Goal: Task Accomplishment & Management: Manage account settings

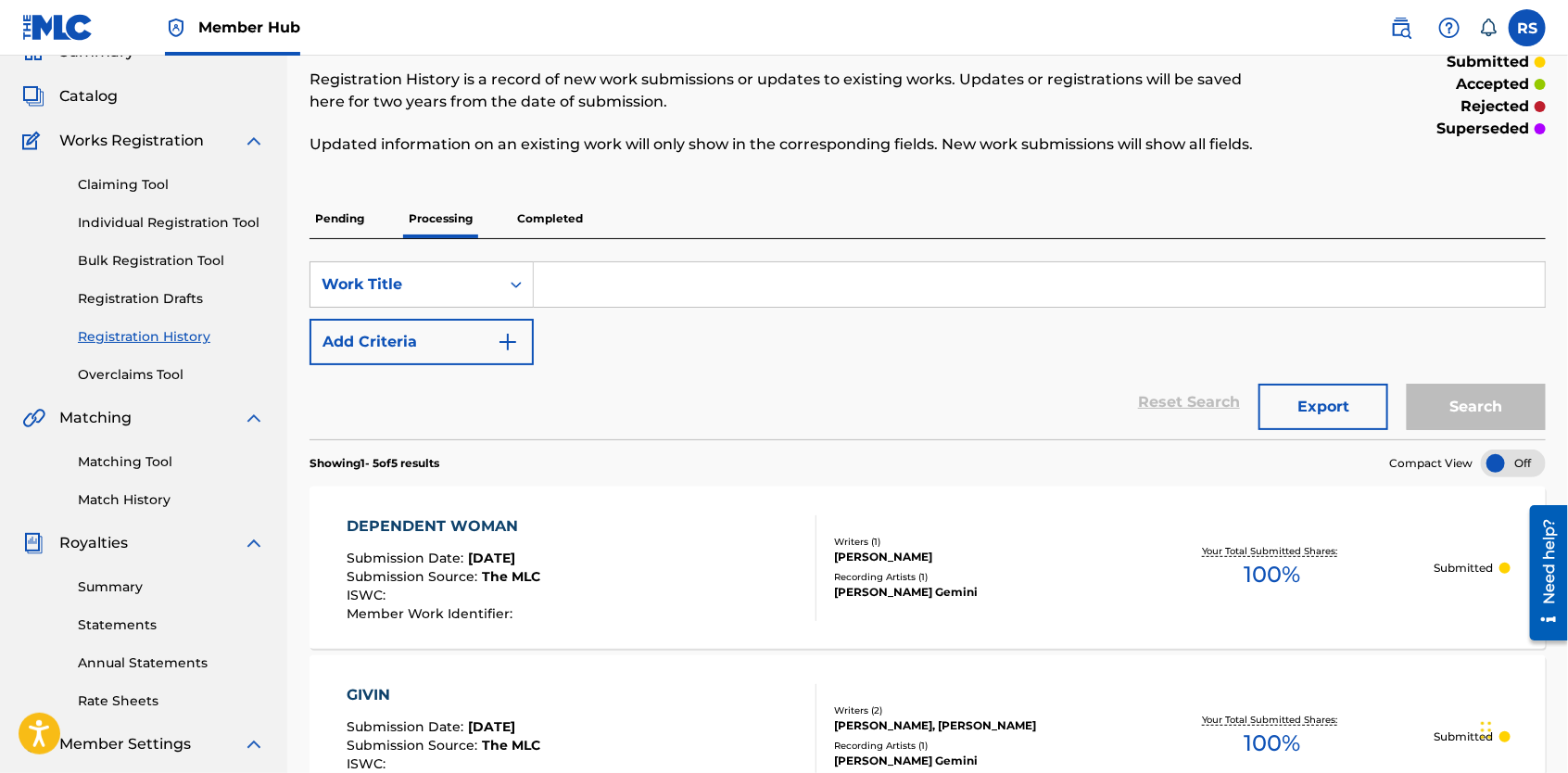
scroll to position [87, 0]
click at [563, 223] on p "Completed" at bounding box center [550, 220] width 77 height 39
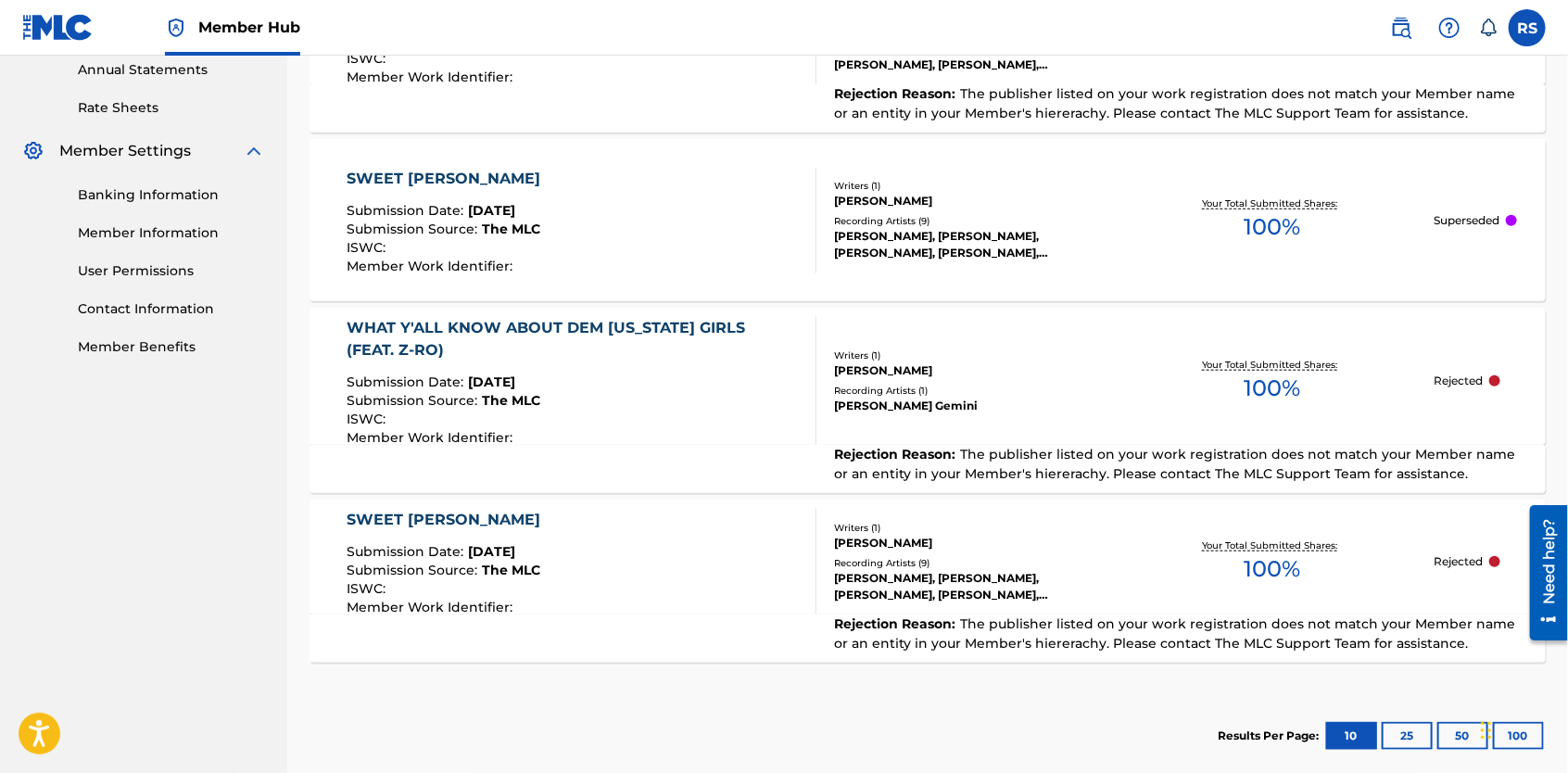
scroll to position [682, 0]
click at [174, 313] on link "Contact Information" at bounding box center [171, 308] width 188 height 20
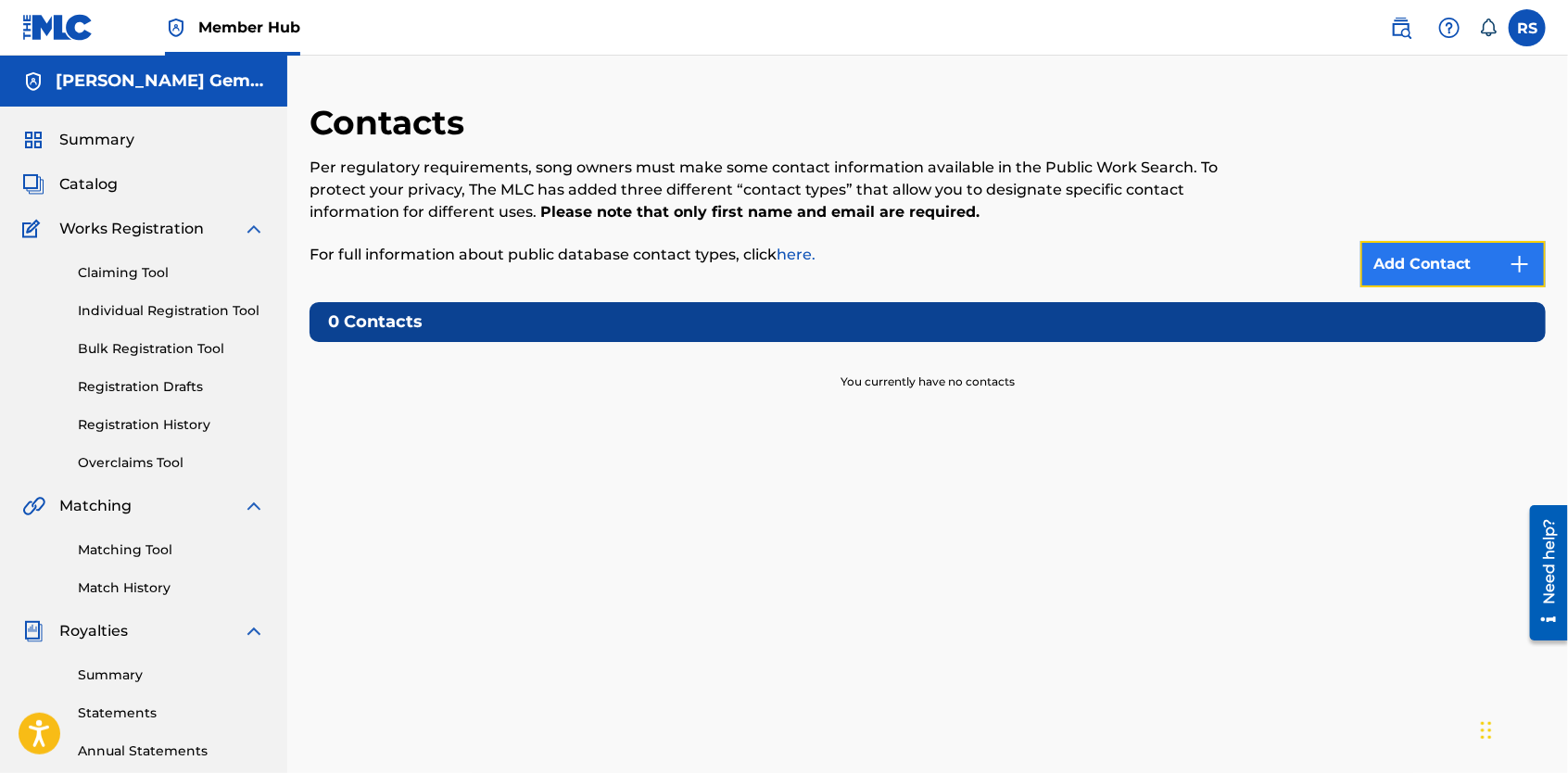
click at [1428, 268] on link "Add Contact" at bounding box center [1453, 263] width 186 height 46
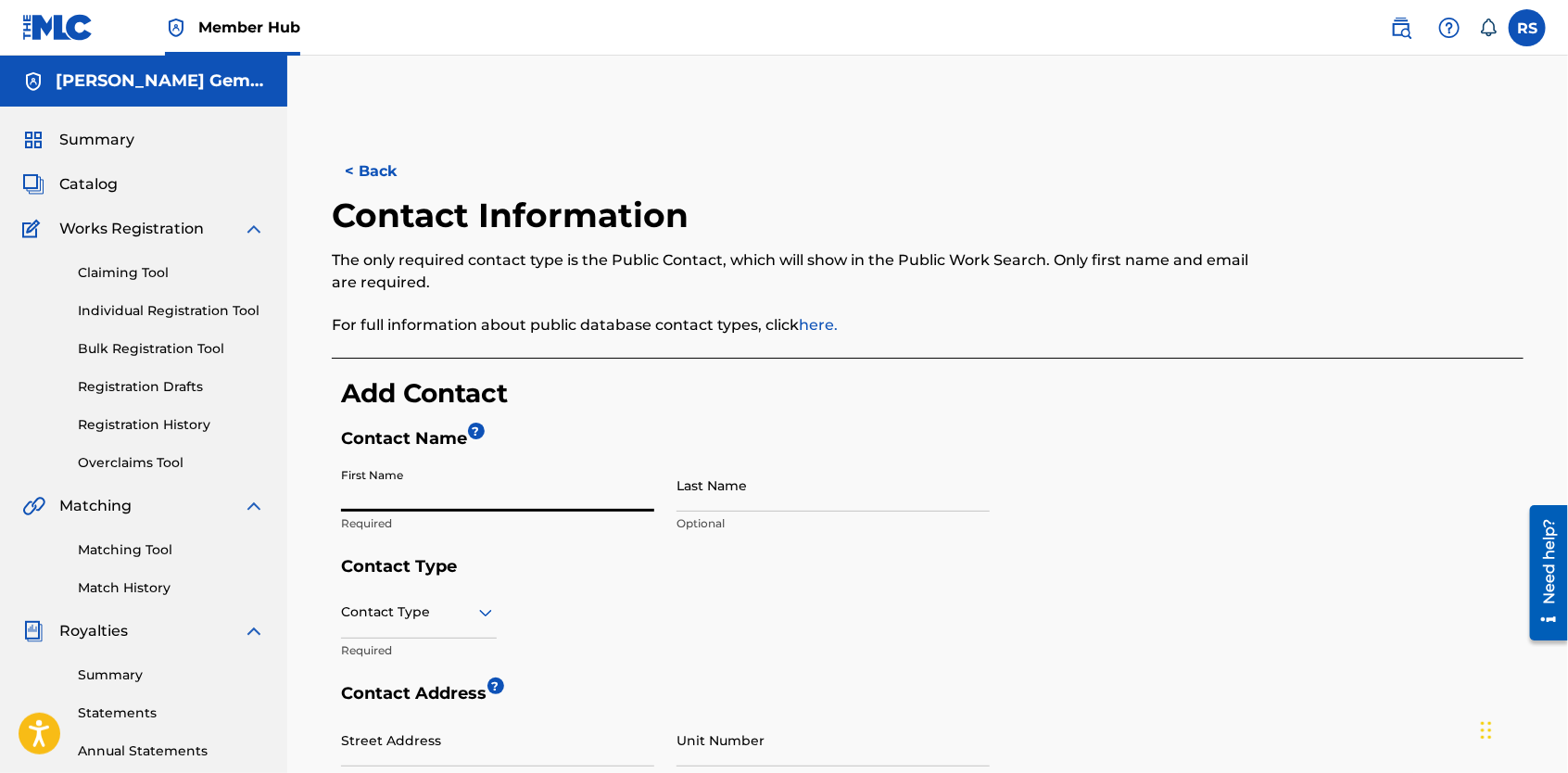
click at [345, 495] on input "First Name" at bounding box center [497, 485] width 313 height 53
type input "[PERSON_NAME]"
type input "[GEOGRAPHIC_DATA]"
type input "Rosharon"
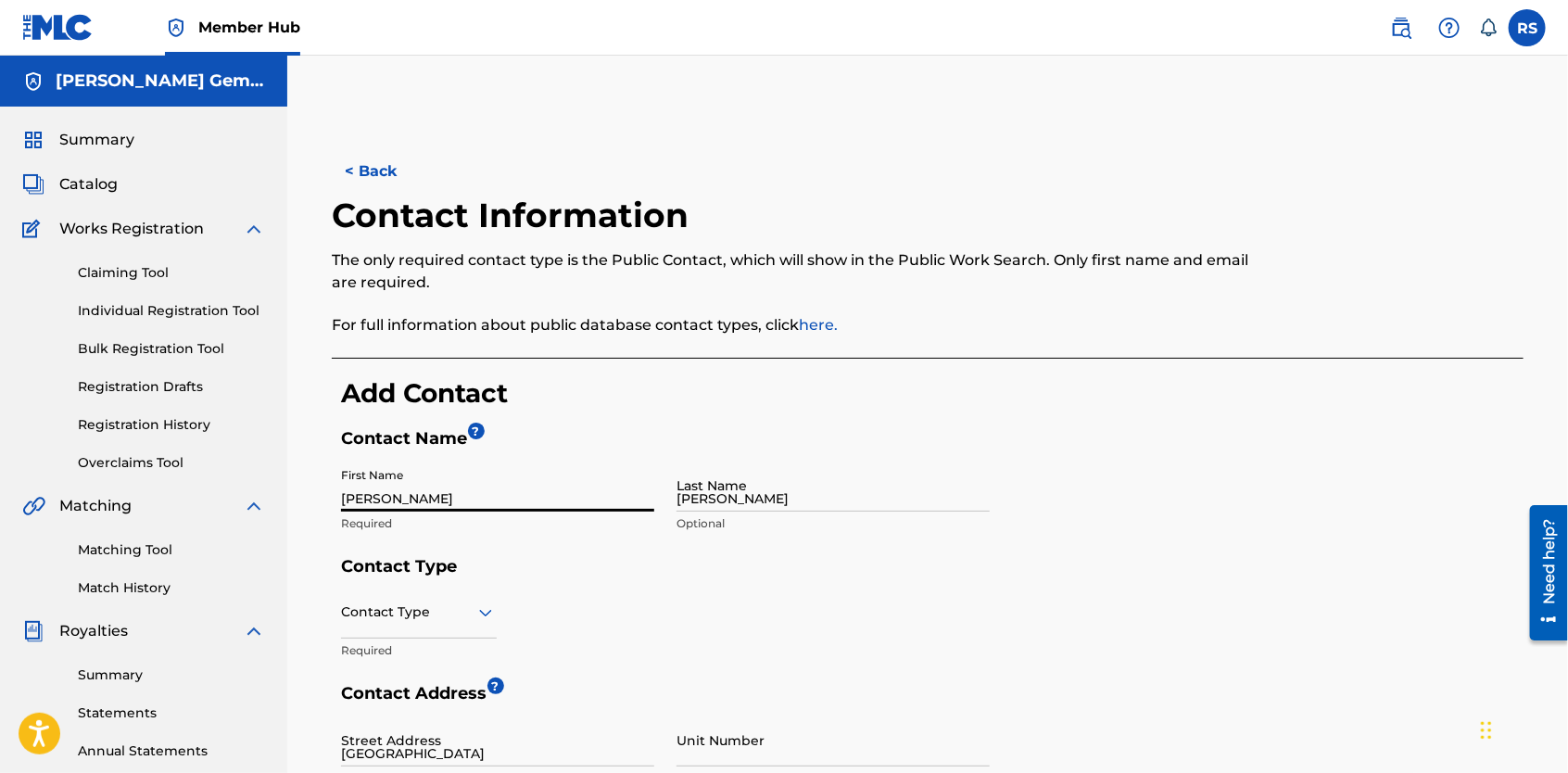
type input "[GEOGRAPHIC_DATA]"
type input "77583"
type input "1"
type input "346"
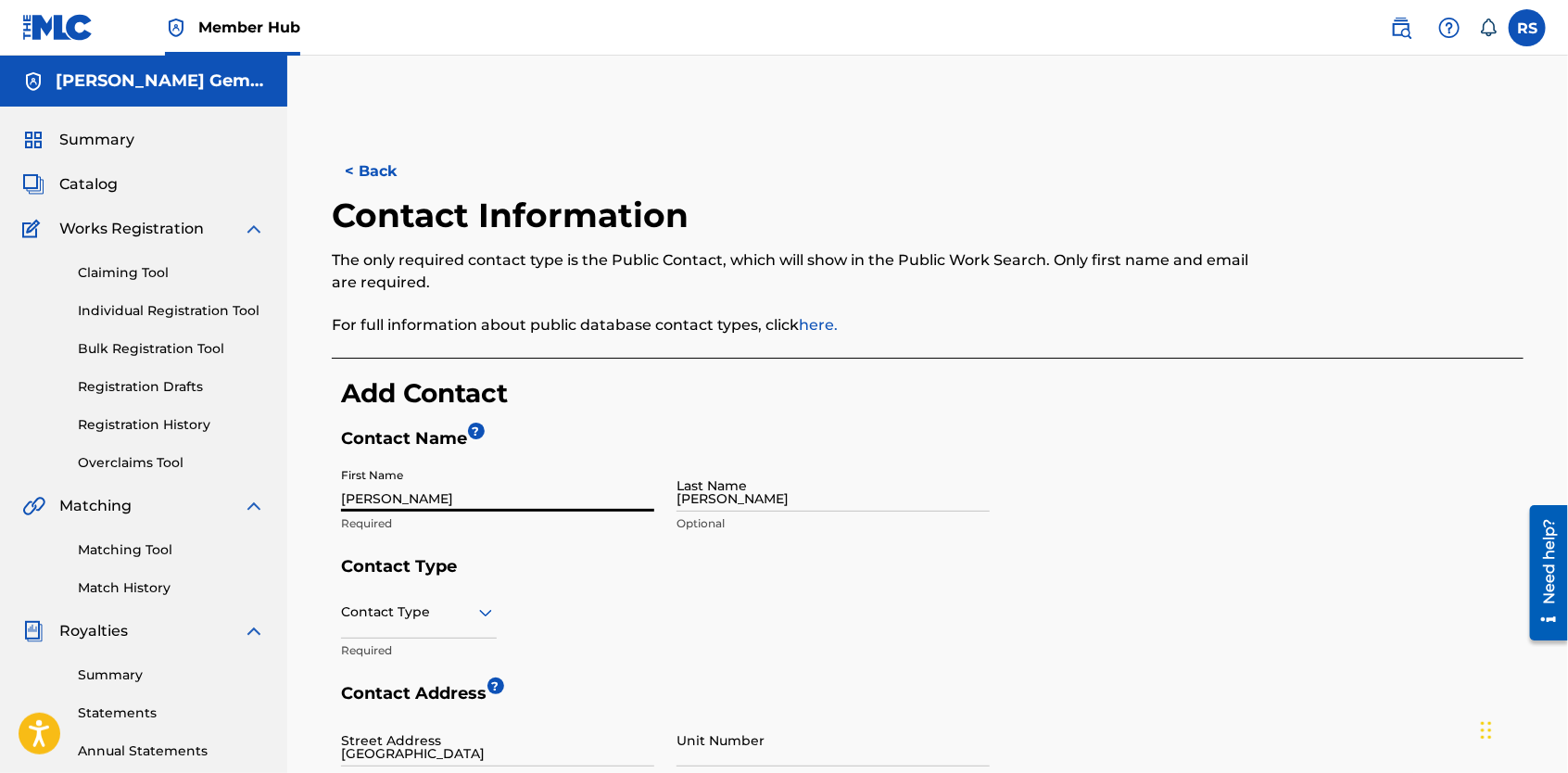
type input "2169782"
type input "[EMAIL_ADDRESS][DOMAIN_NAME]"
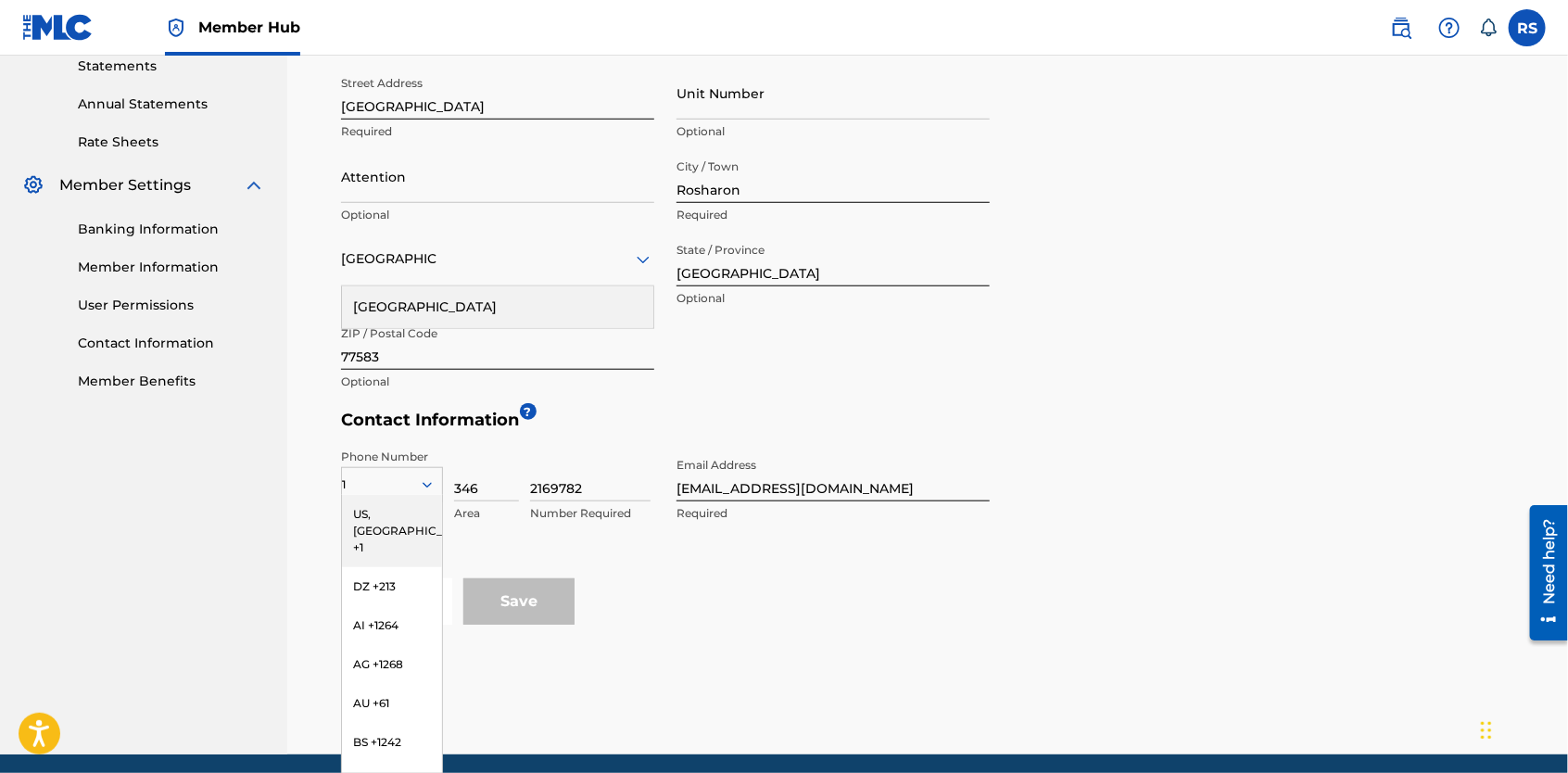
click at [742, 558] on div "Phone Number 1 [GEOGRAPHIC_DATA], [GEOGRAPHIC_DATA] +1 DZ +213 AI +1264 AG +126…" at bounding box center [665, 508] width 648 height 138
click at [378, 502] on div "US, [GEOGRAPHIC_DATA] +1" at bounding box center [392, 531] width 100 height 73
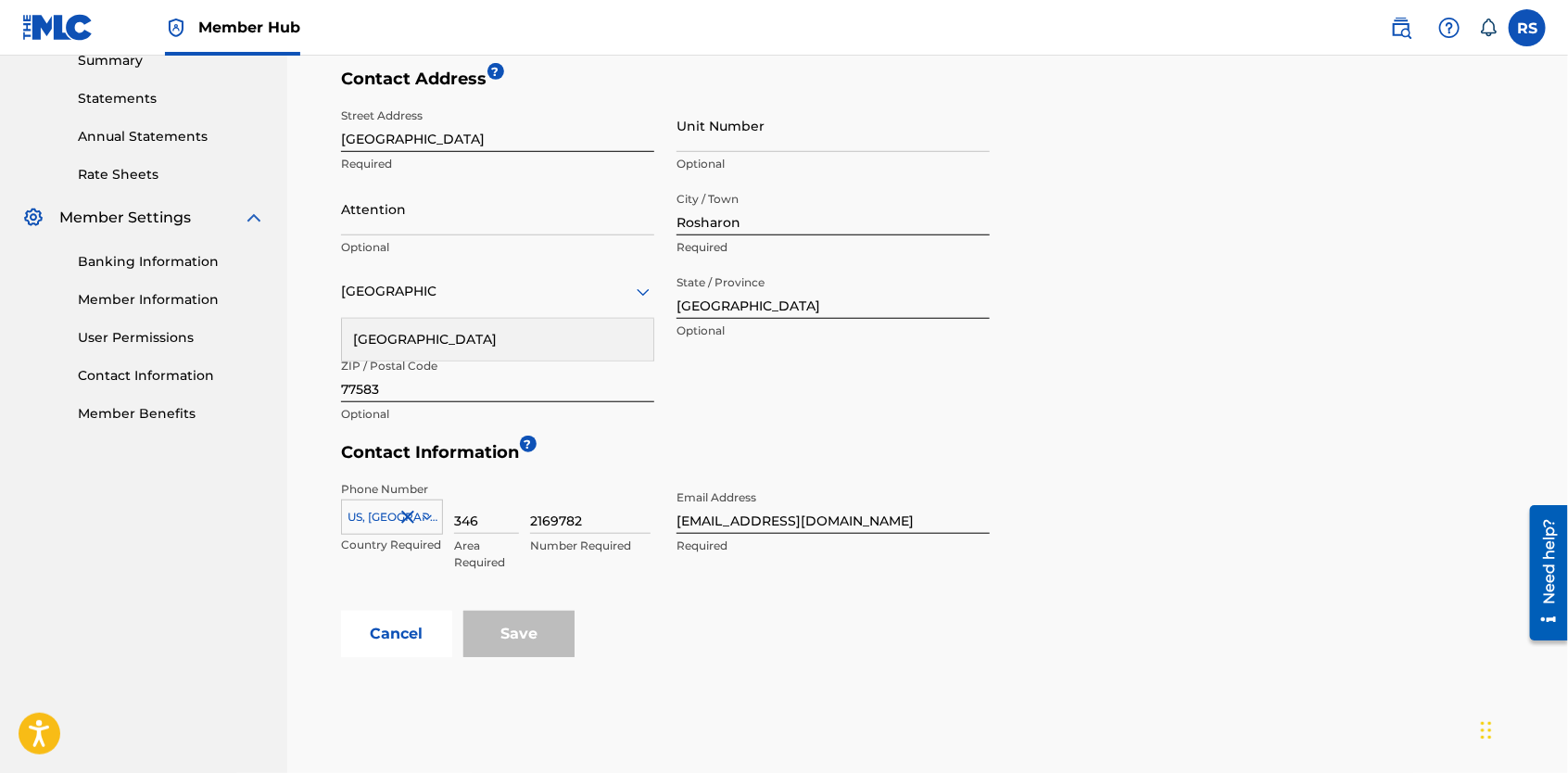
scroll to position [530, 0]
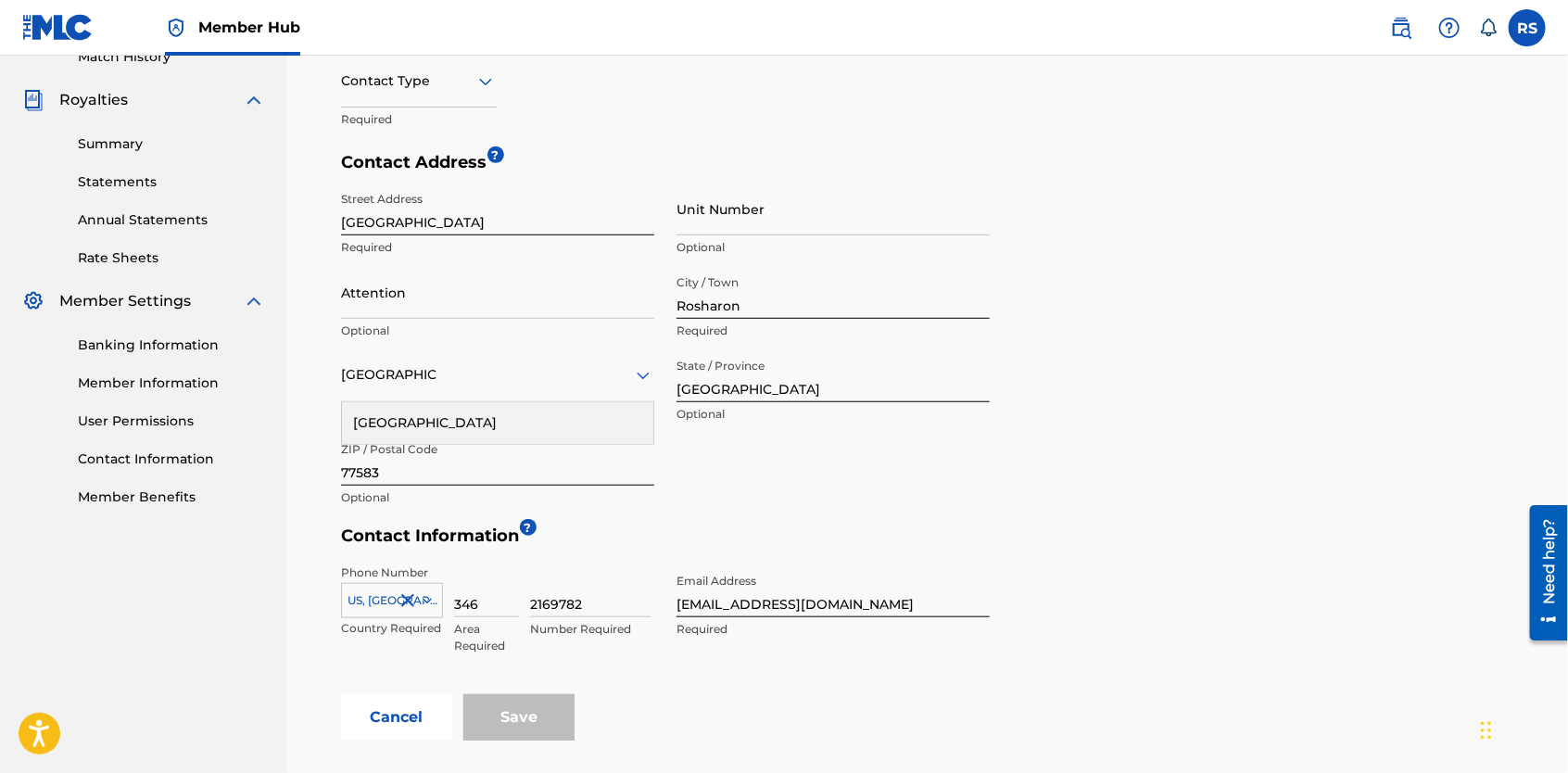
click at [863, 520] on div "Contact Address ? Street Address [STREET_ADDRESS][GEOGRAPHIC_DATA] Unit Number …" at bounding box center [665, 339] width 648 height 373
click at [542, 725] on div "Save" at bounding box center [519, 716] width 111 height 46
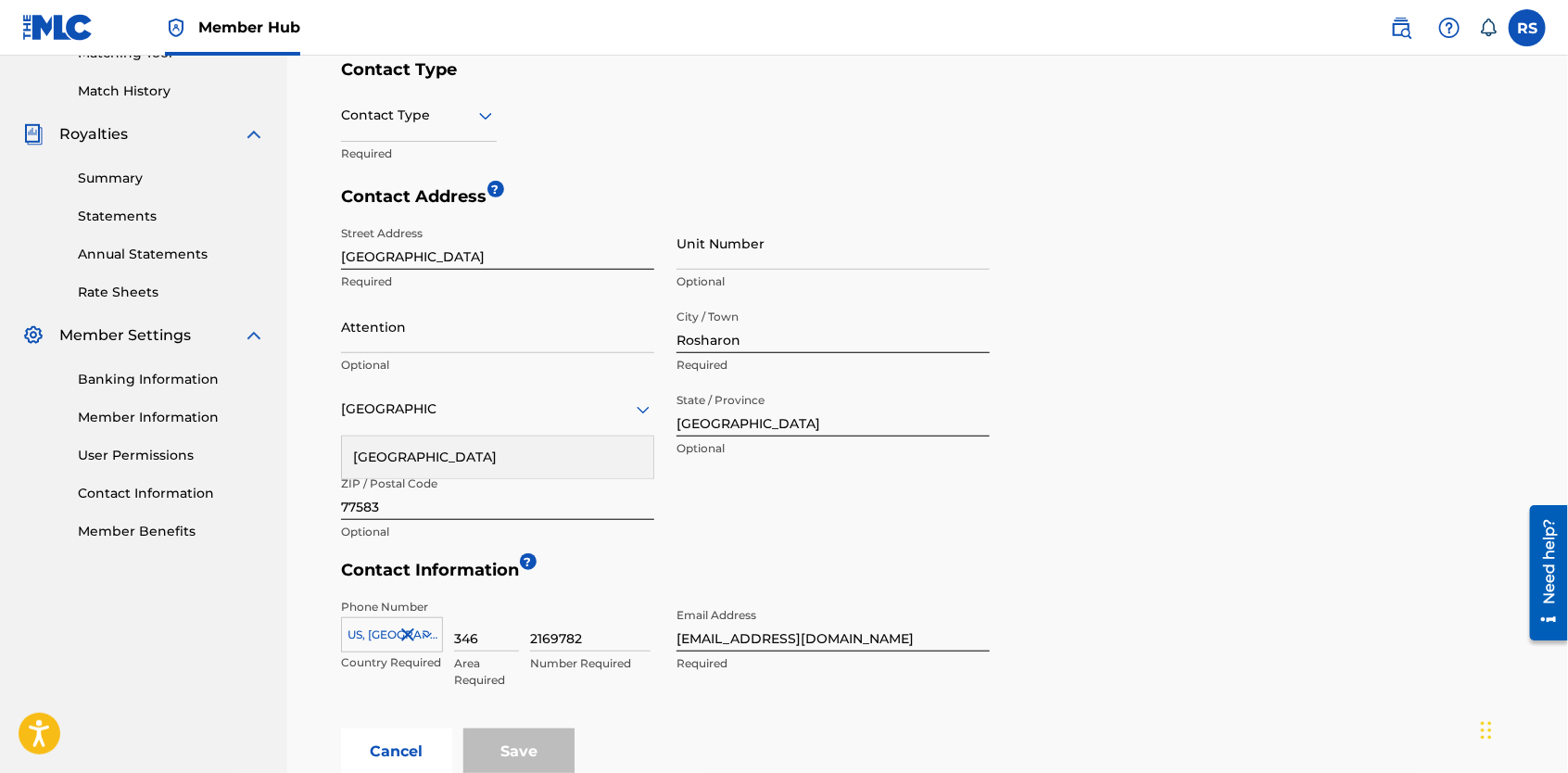
scroll to position [549, 0]
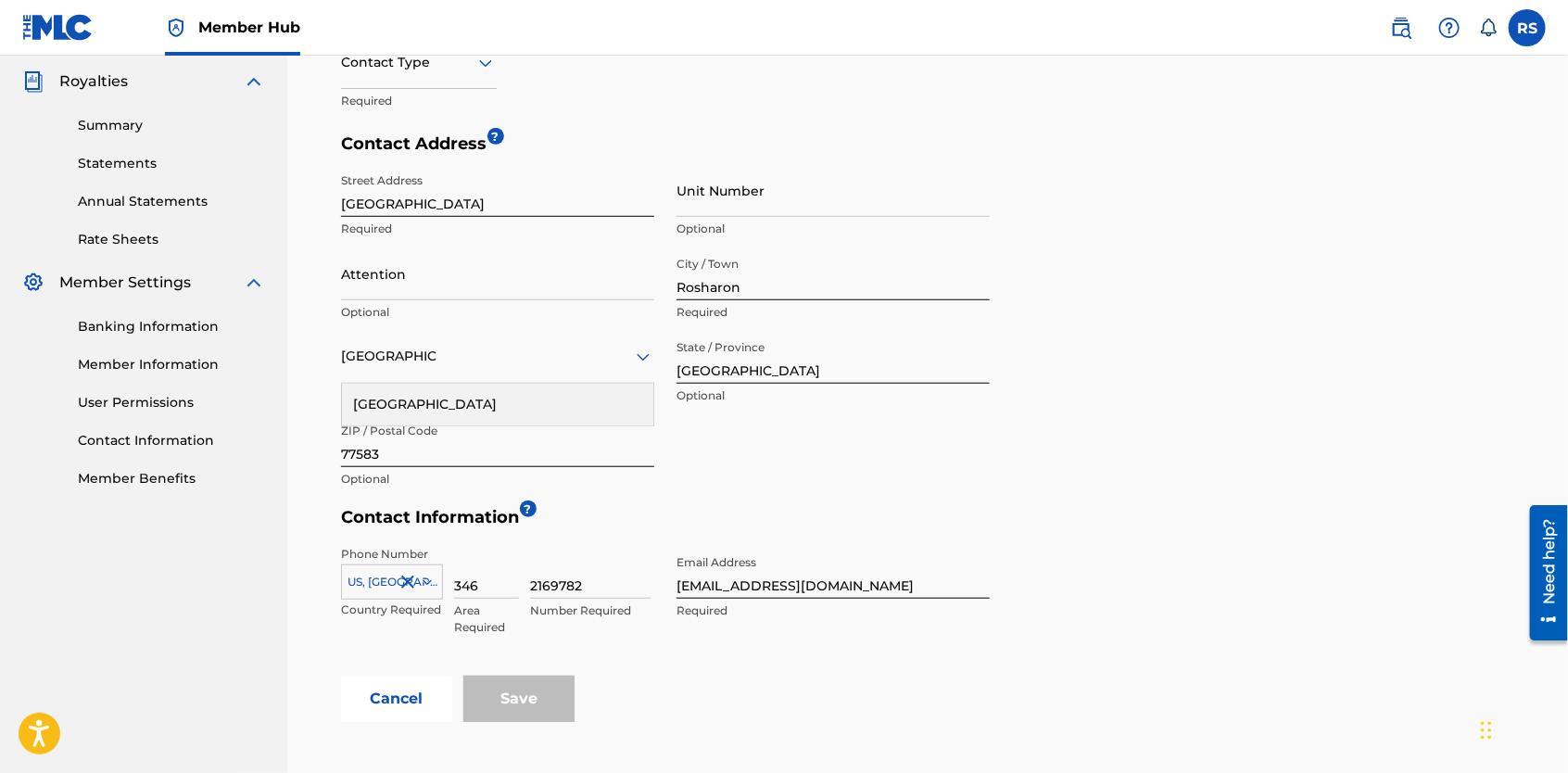
click at [719, 524] on h5 "Contact Information ?" at bounding box center [932, 522] width 1183 height 30
click at [829, 585] on input "[EMAIL_ADDRESS][DOMAIN_NAME]" at bounding box center [833, 573] width 313 height 53
click at [906, 580] on input "[EMAIL_ADDRESS][DOMAIN_NAME]" at bounding box center [833, 573] width 313 height 53
click at [1016, 559] on form "Contact Name ? First Name [PERSON_NAME] Required Last Name [PERSON_NAME] Option…" at bounding box center [932, 300] width 1183 height 843
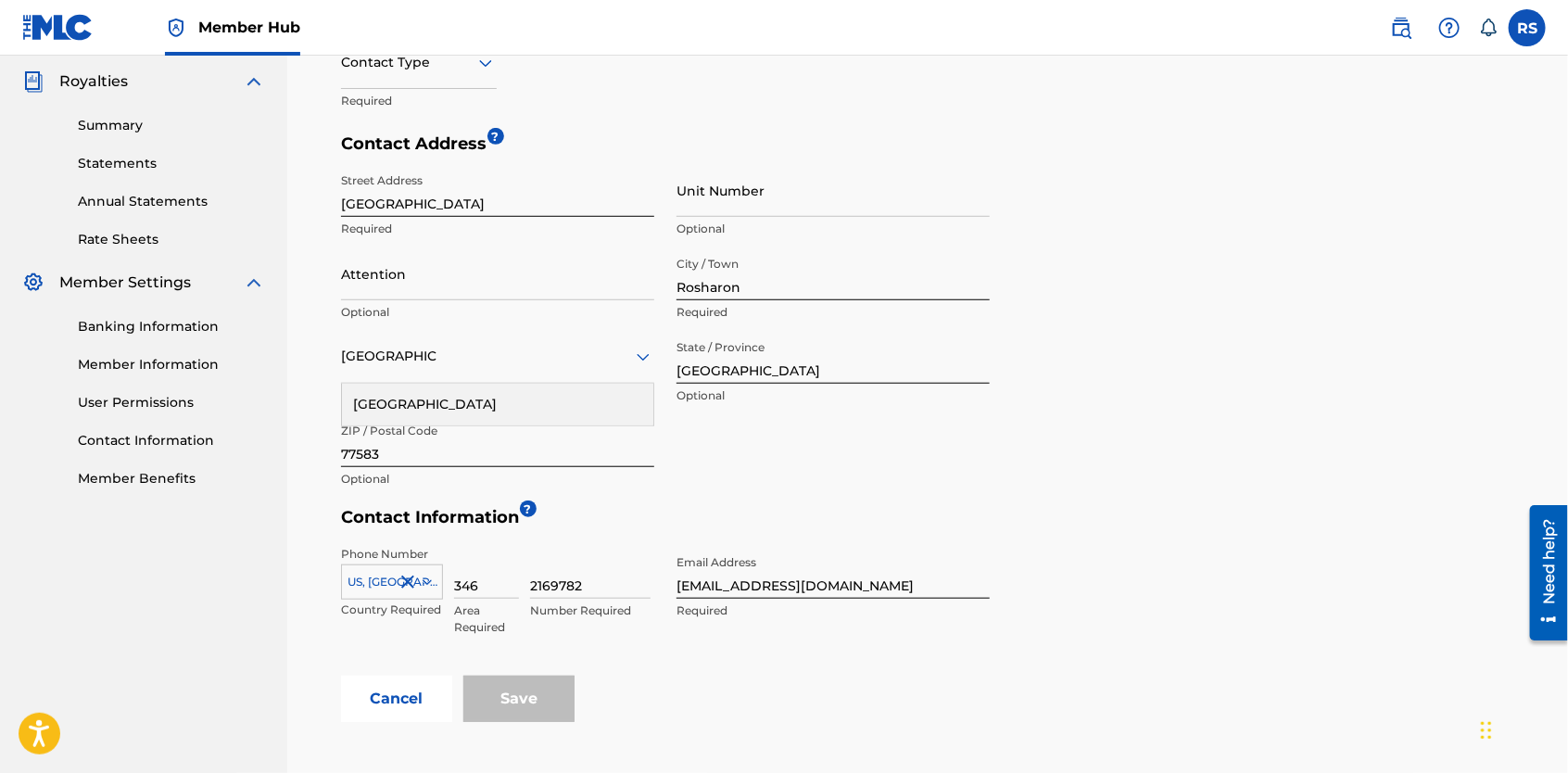
click at [543, 688] on div "Save" at bounding box center [519, 698] width 111 height 46
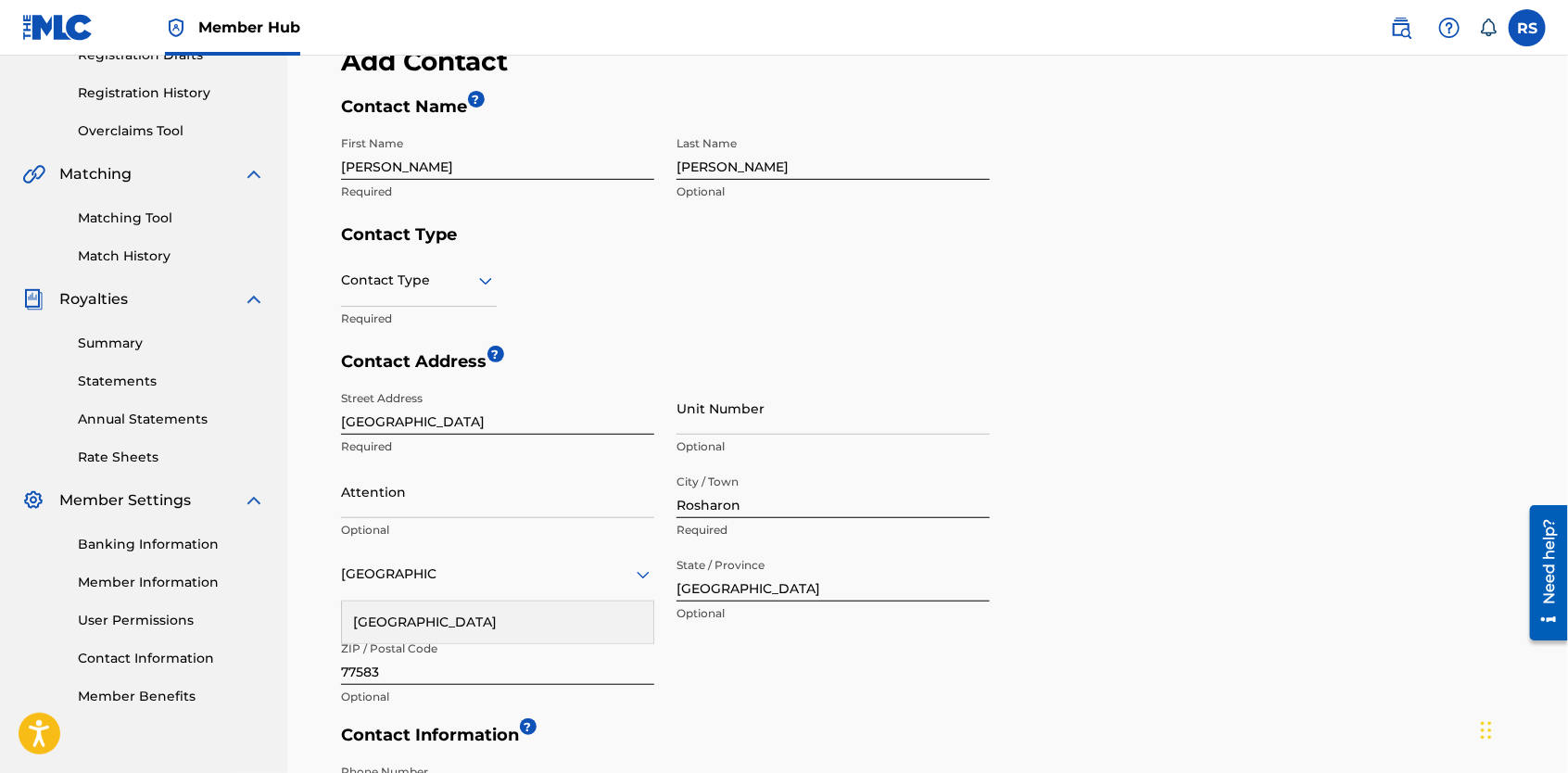
scroll to position [333, 0]
click at [560, 507] on input "Attention" at bounding box center [497, 491] width 313 height 53
click at [552, 612] on div "[GEOGRAPHIC_DATA]" at bounding box center [497, 621] width 311 height 41
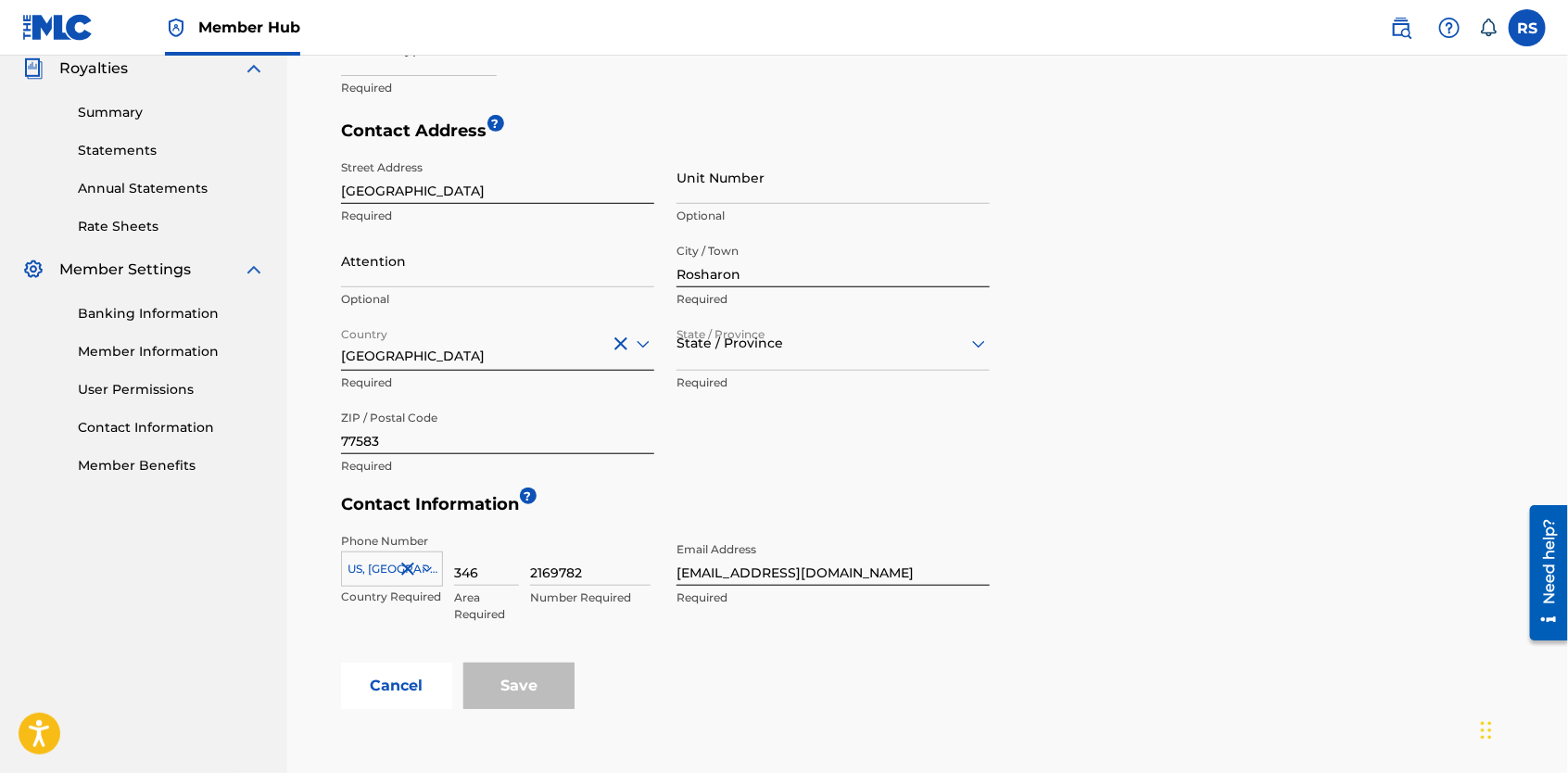
scroll to position [563, 0]
click at [887, 348] on div at bounding box center [833, 343] width 313 height 24
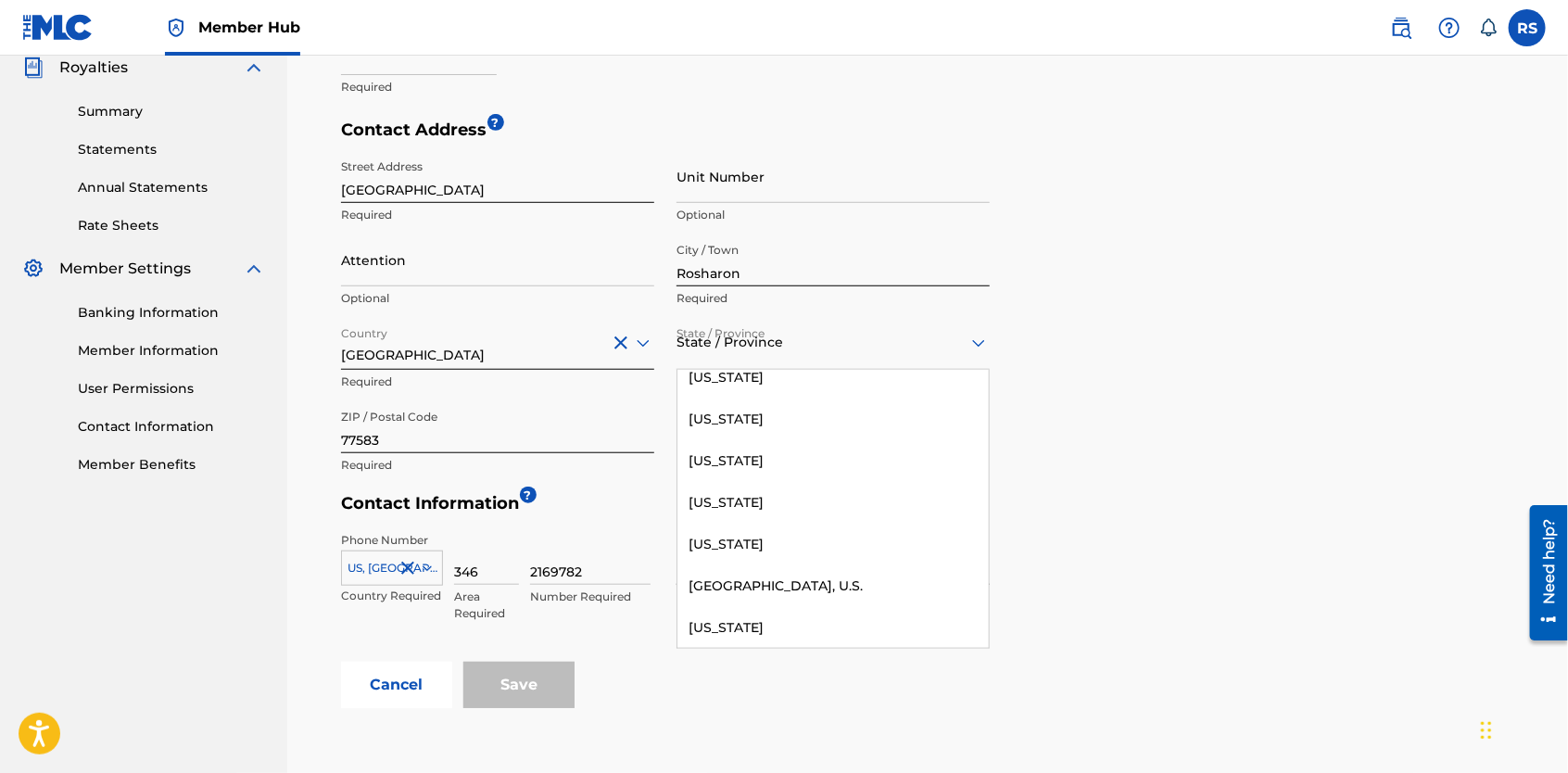
scroll to position [1957, 0]
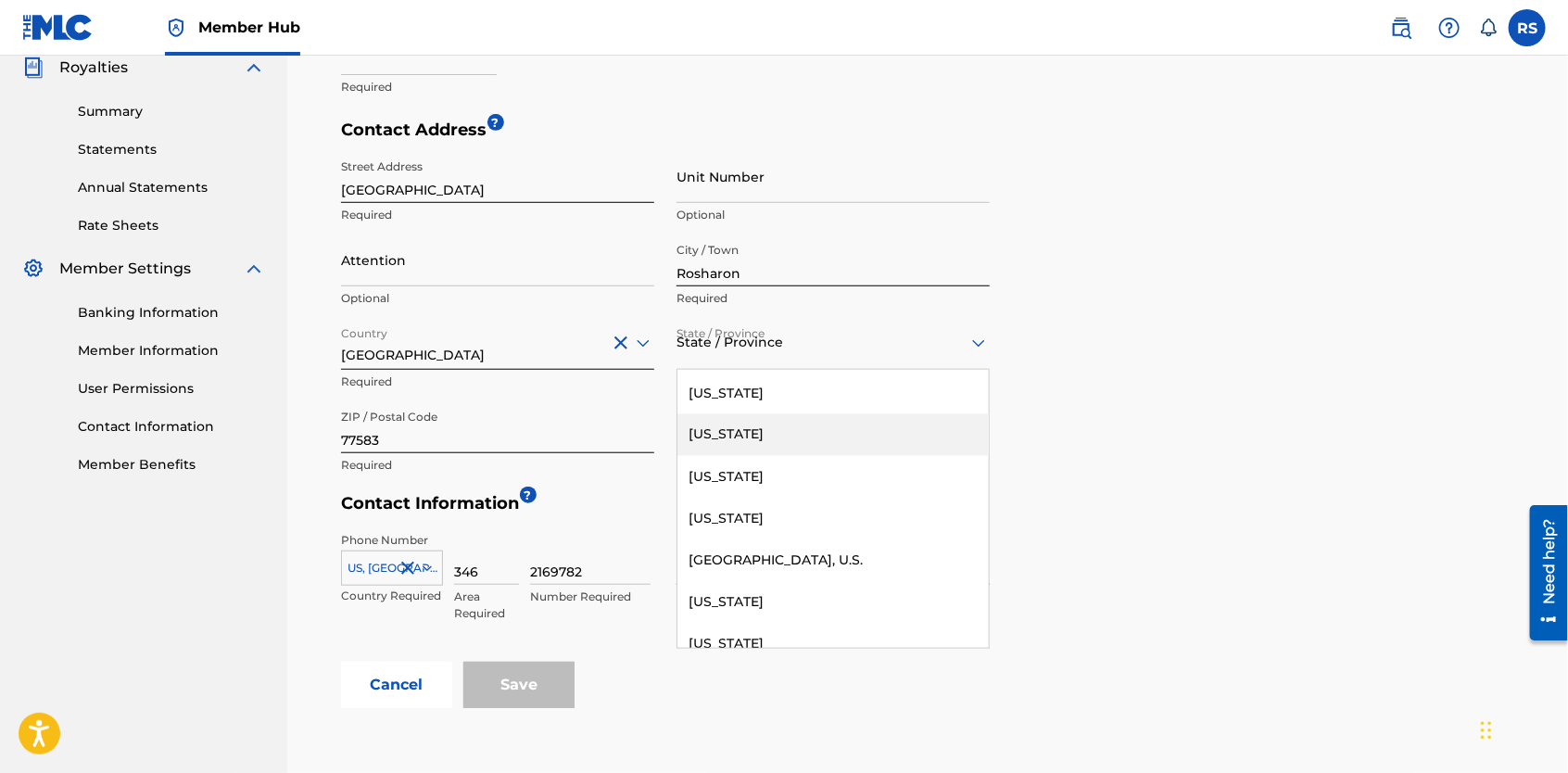
click at [770, 431] on div "[US_STATE]" at bounding box center [832, 435] width 311 height 41
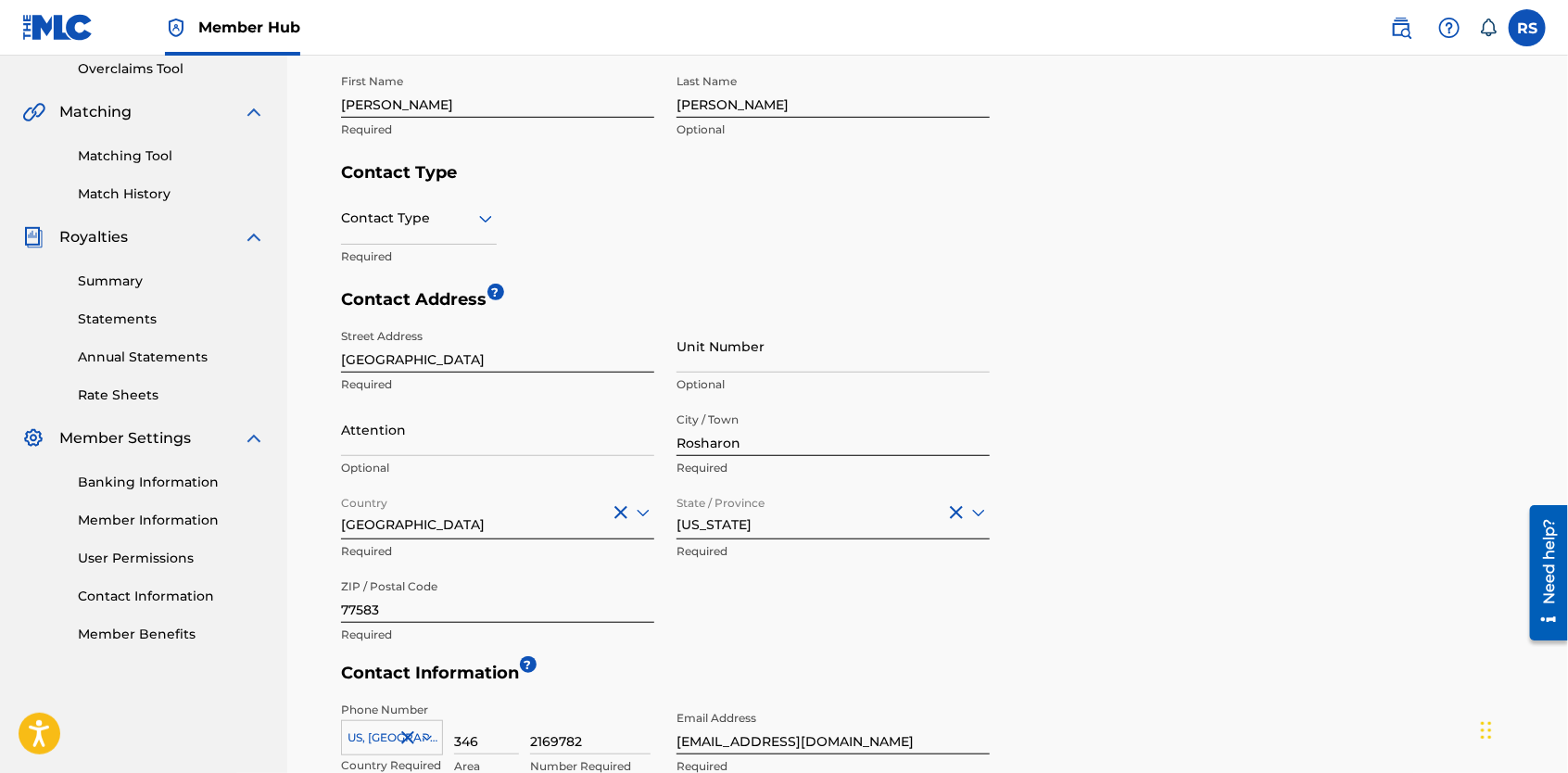
scroll to position [395, 0]
click at [476, 208] on icon at bounding box center [485, 217] width 23 height 23
click at [442, 264] on div "Public" at bounding box center [419, 264] width 154 height 41
click at [488, 212] on icon at bounding box center [485, 217] width 23 height 23
click at [462, 252] on div "Public" at bounding box center [419, 264] width 154 height 41
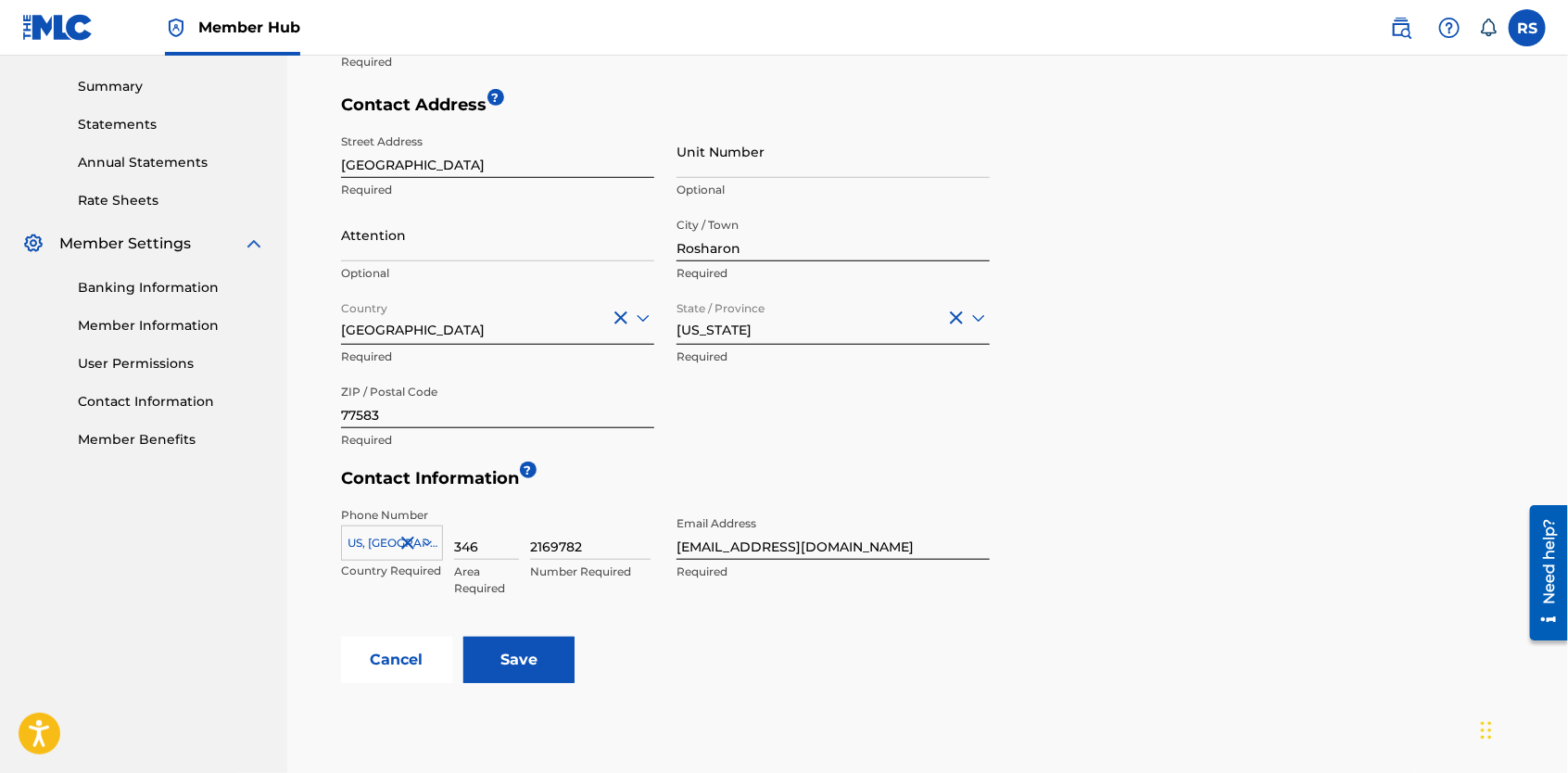
scroll to position [716, 0]
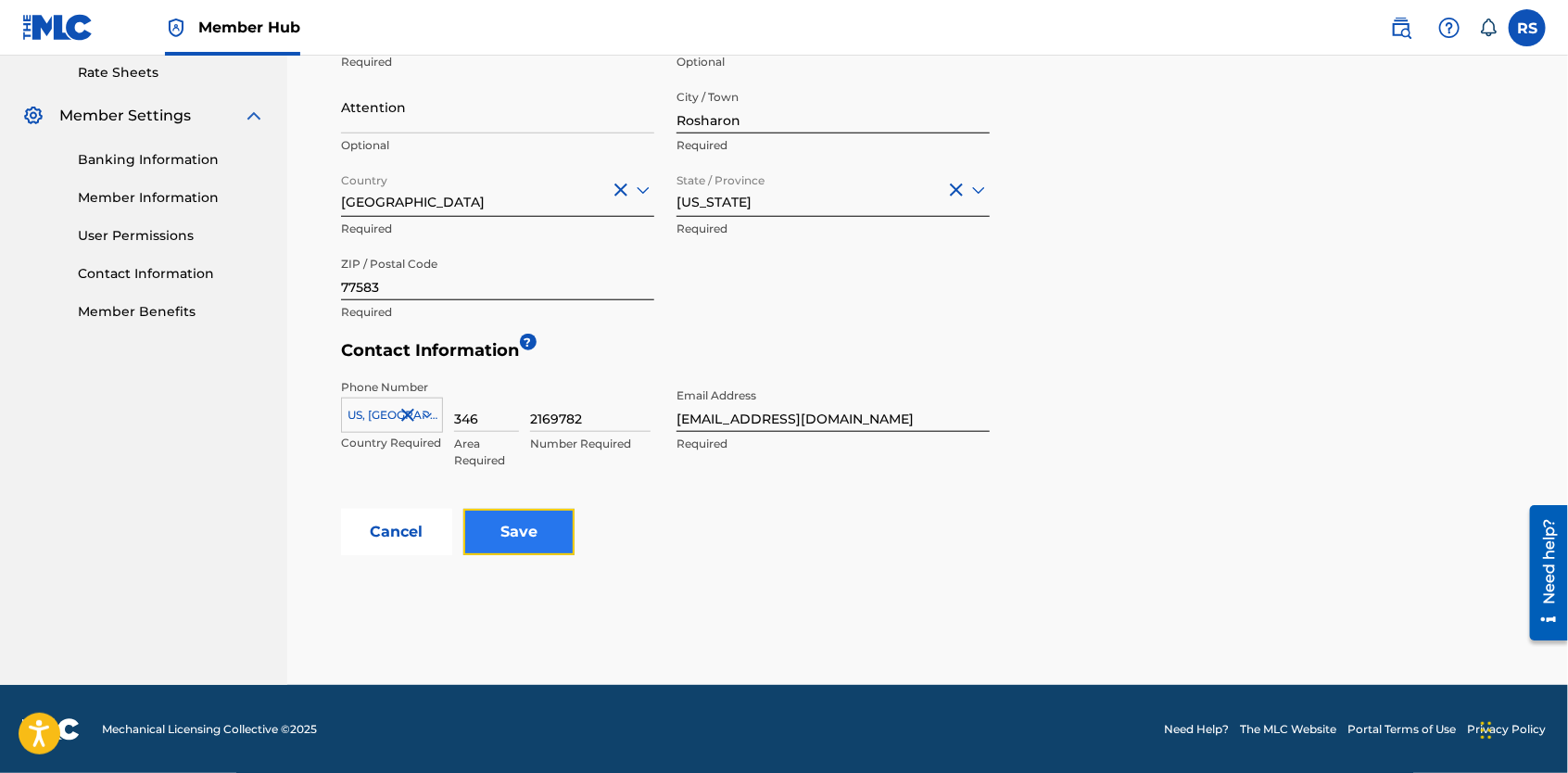
click at [496, 538] on input "Save" at bounding box center [519, 531] width 111 height 46
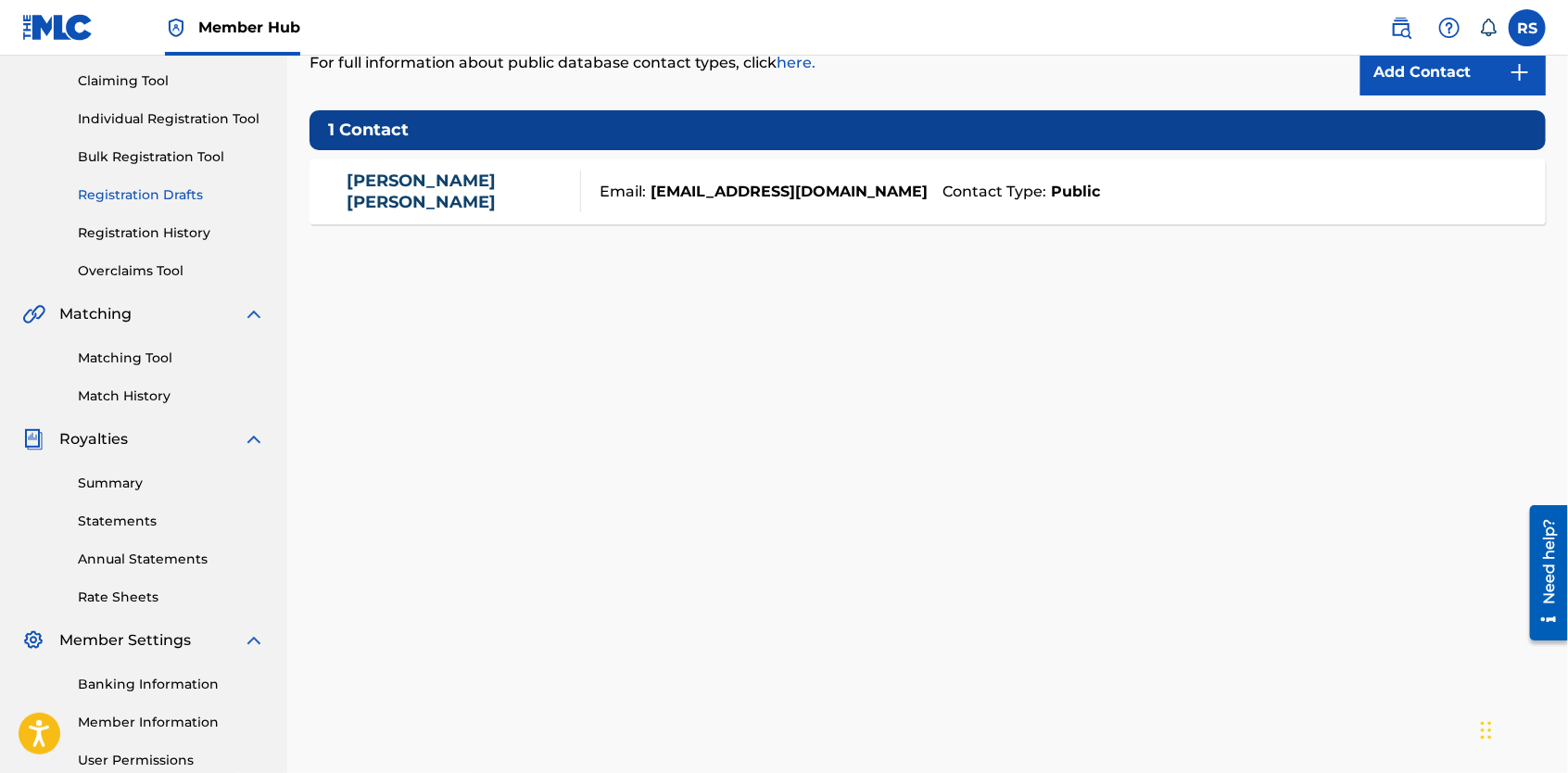
scroll to position [375, 0]
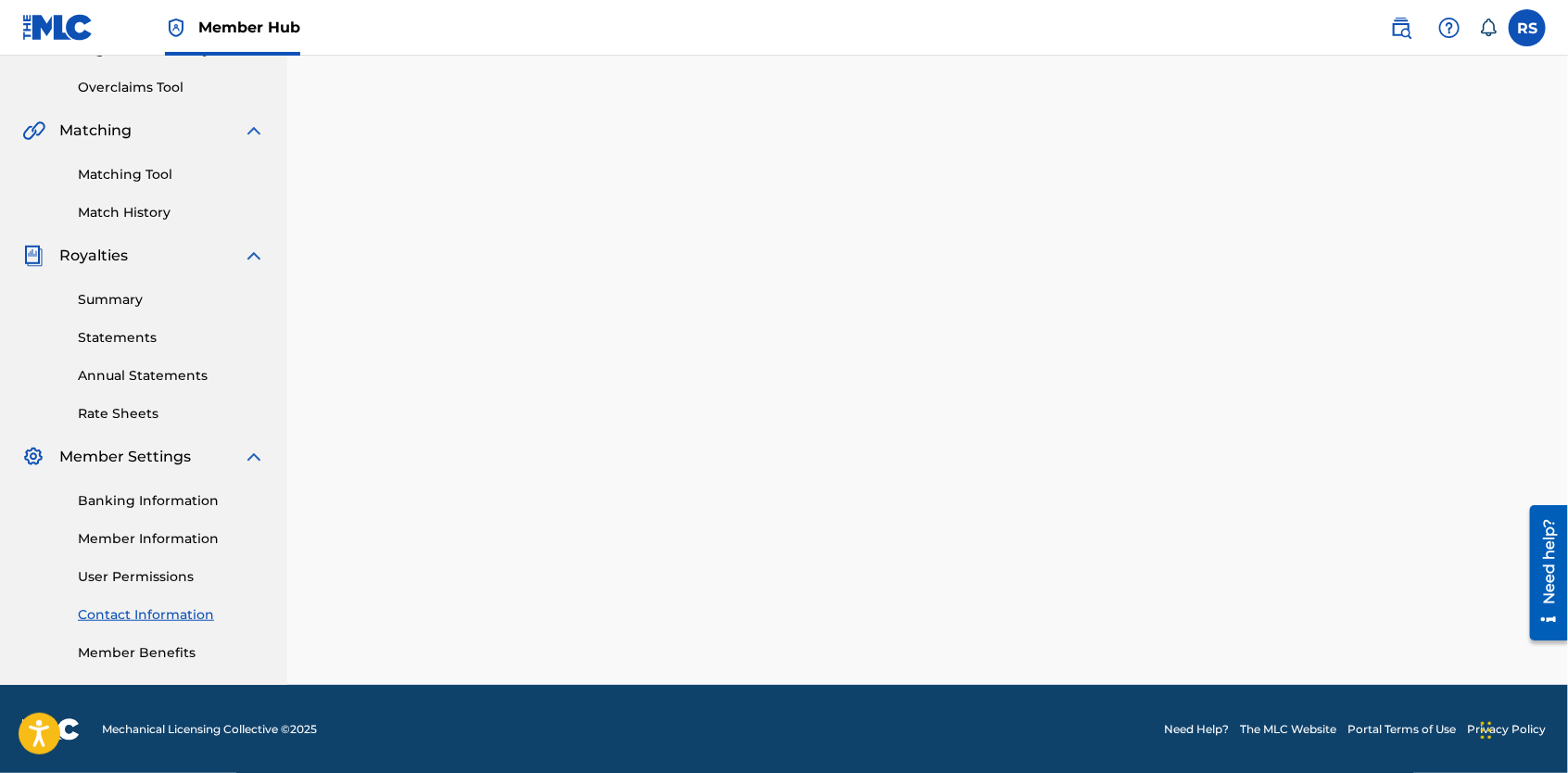
click at [1183, 727] on link "Need Help?" at bounding box center [1197, 729] width 65 height 17
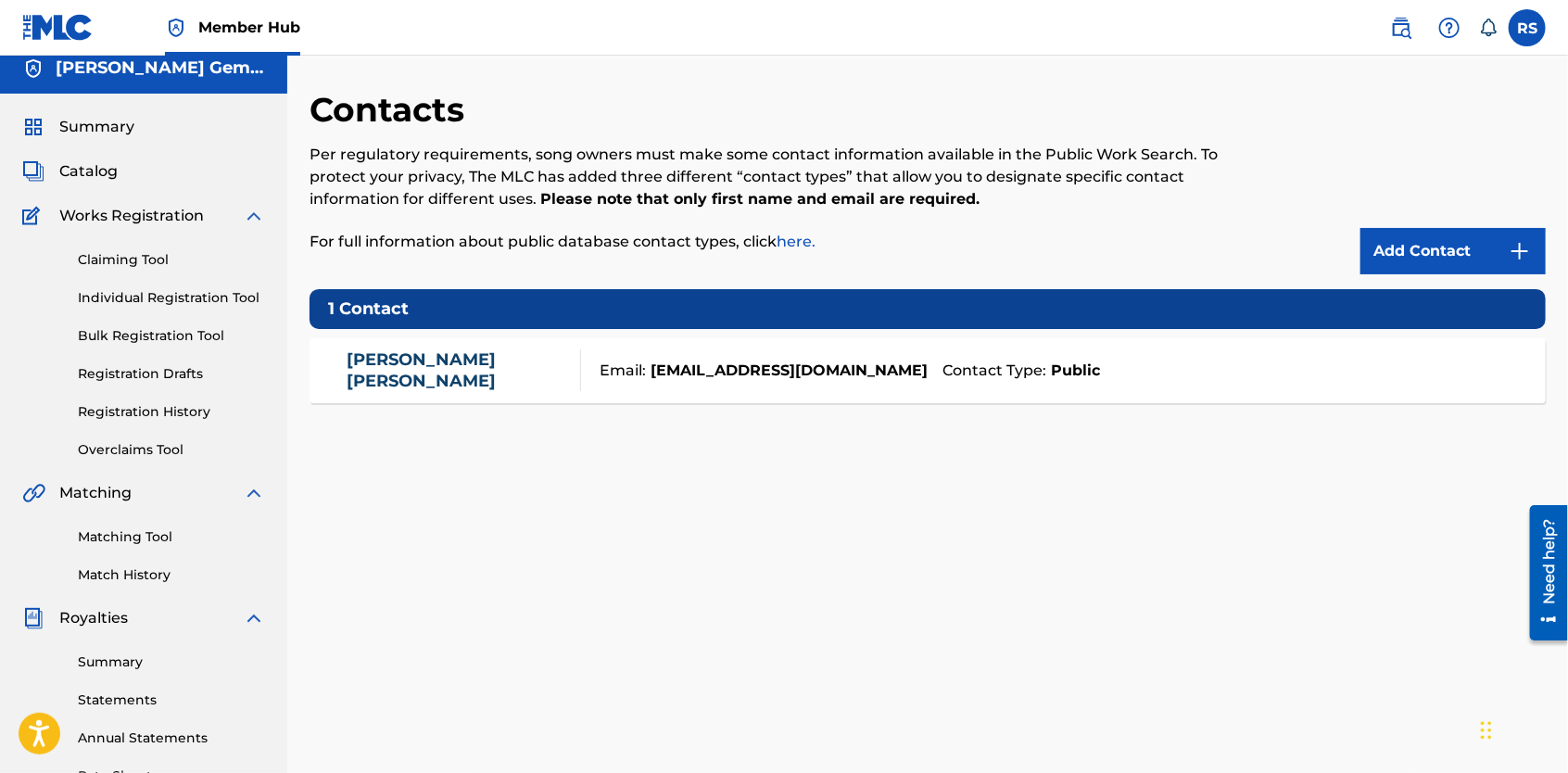
scroll to position [0, 0]
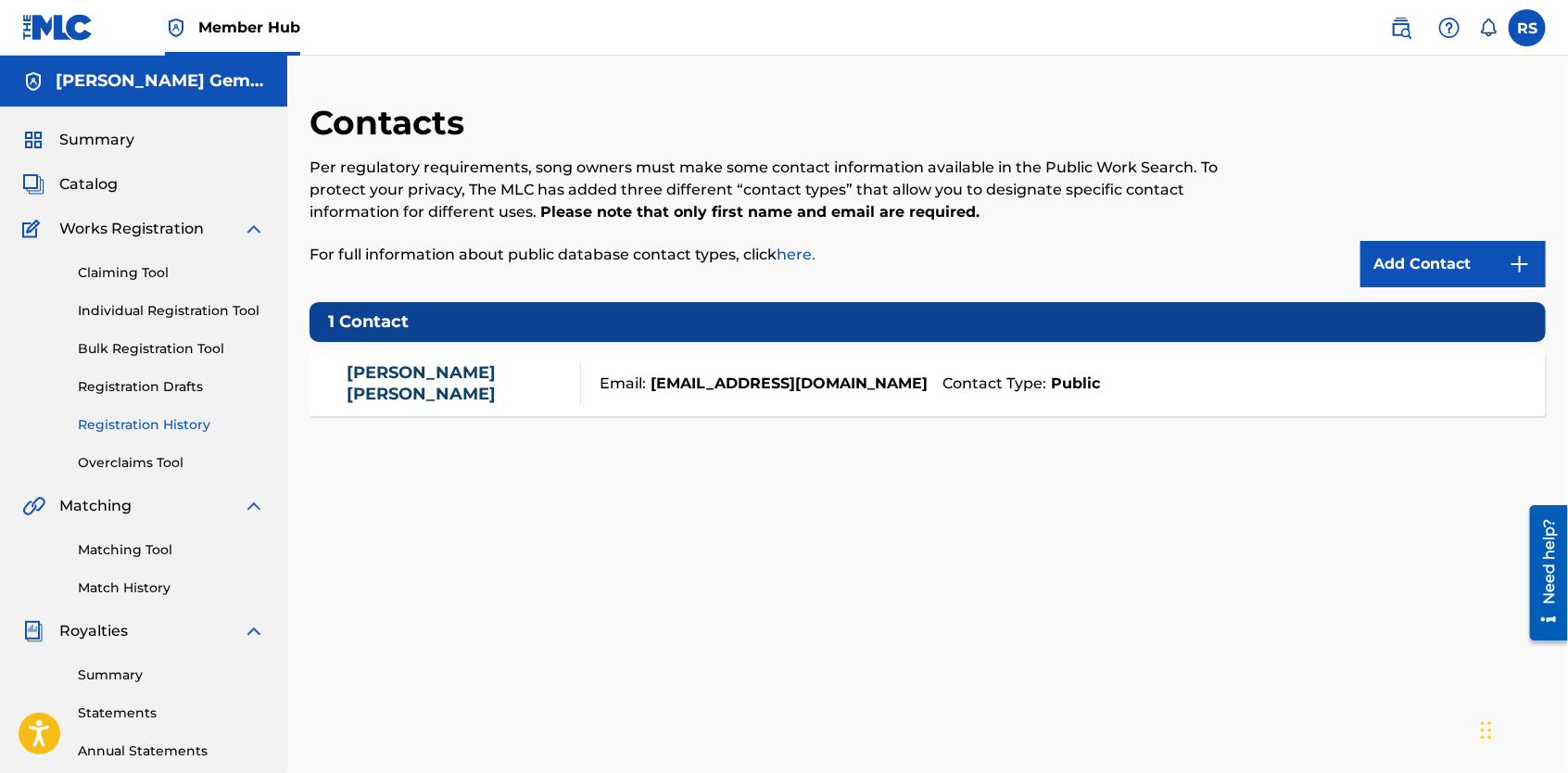
click at [154, 416] on link "Registration History" at bounding box center [171, 425] width 188 height 20
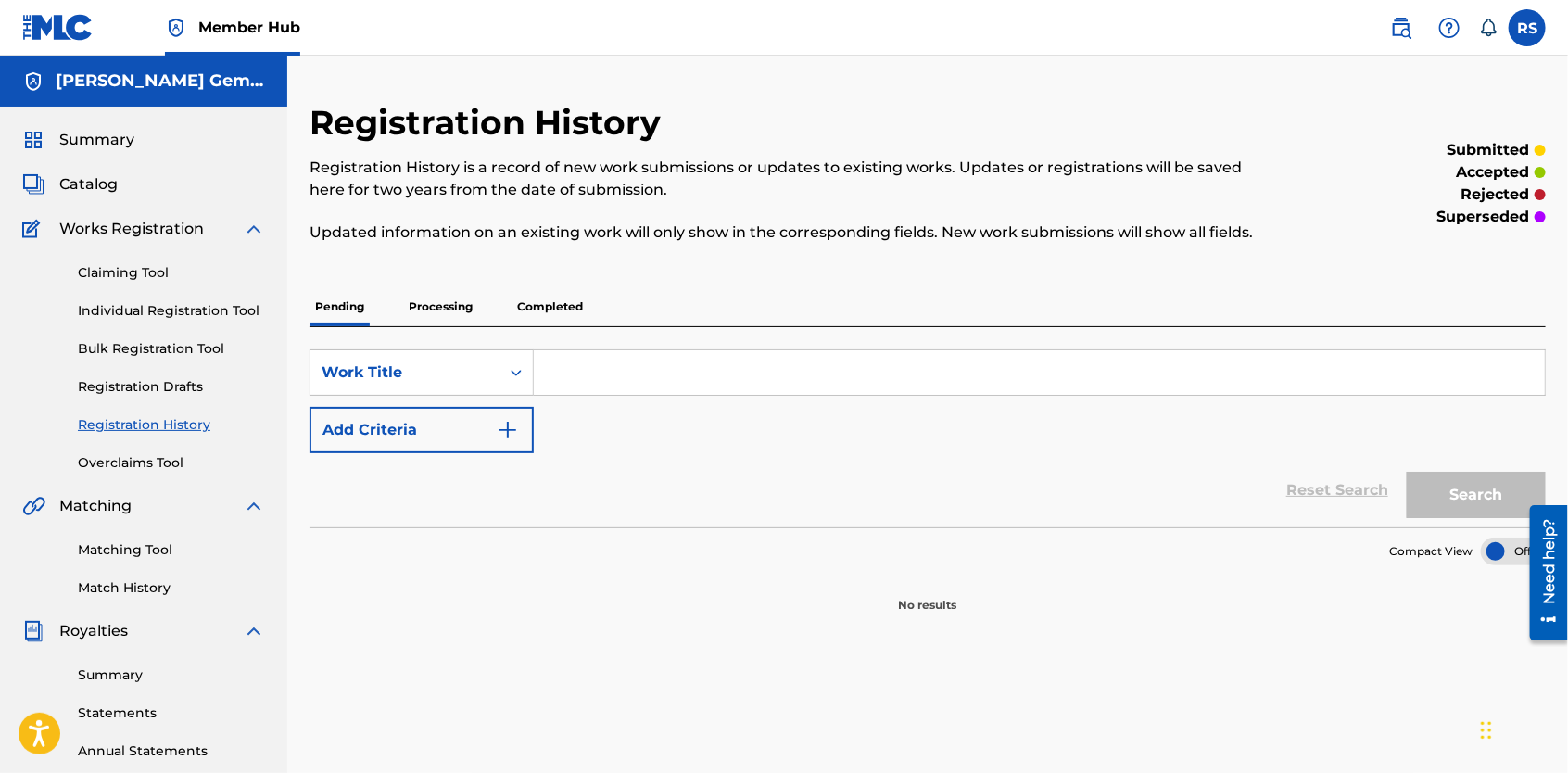
click at [458, 309] on p "Processing" at bounding box center [440, 306] width 75 height 39
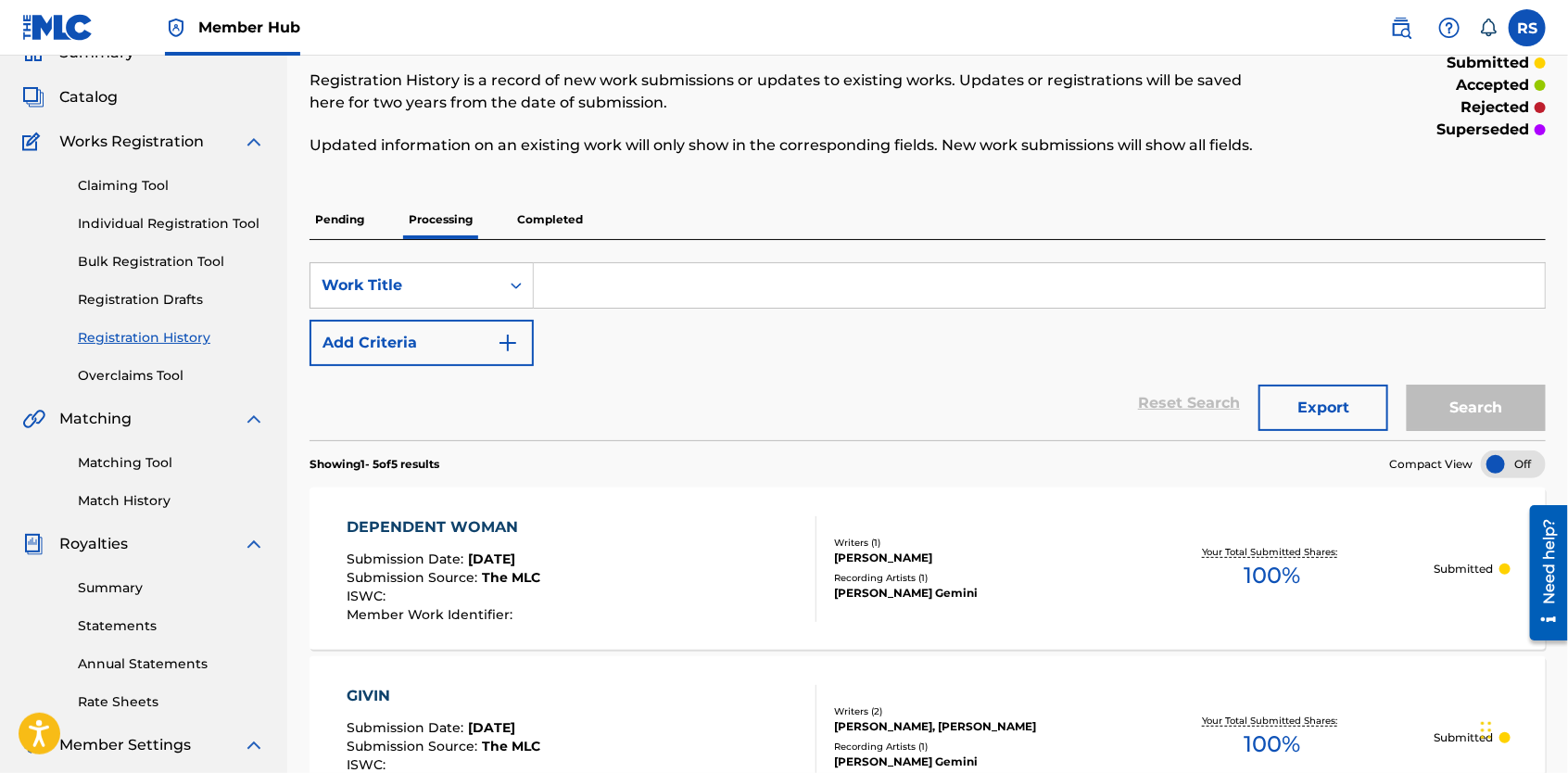
scroll to position [85, 0]
click at [569, 213] on p "Completed" at bounding box center [550, 222] width 77 height 39
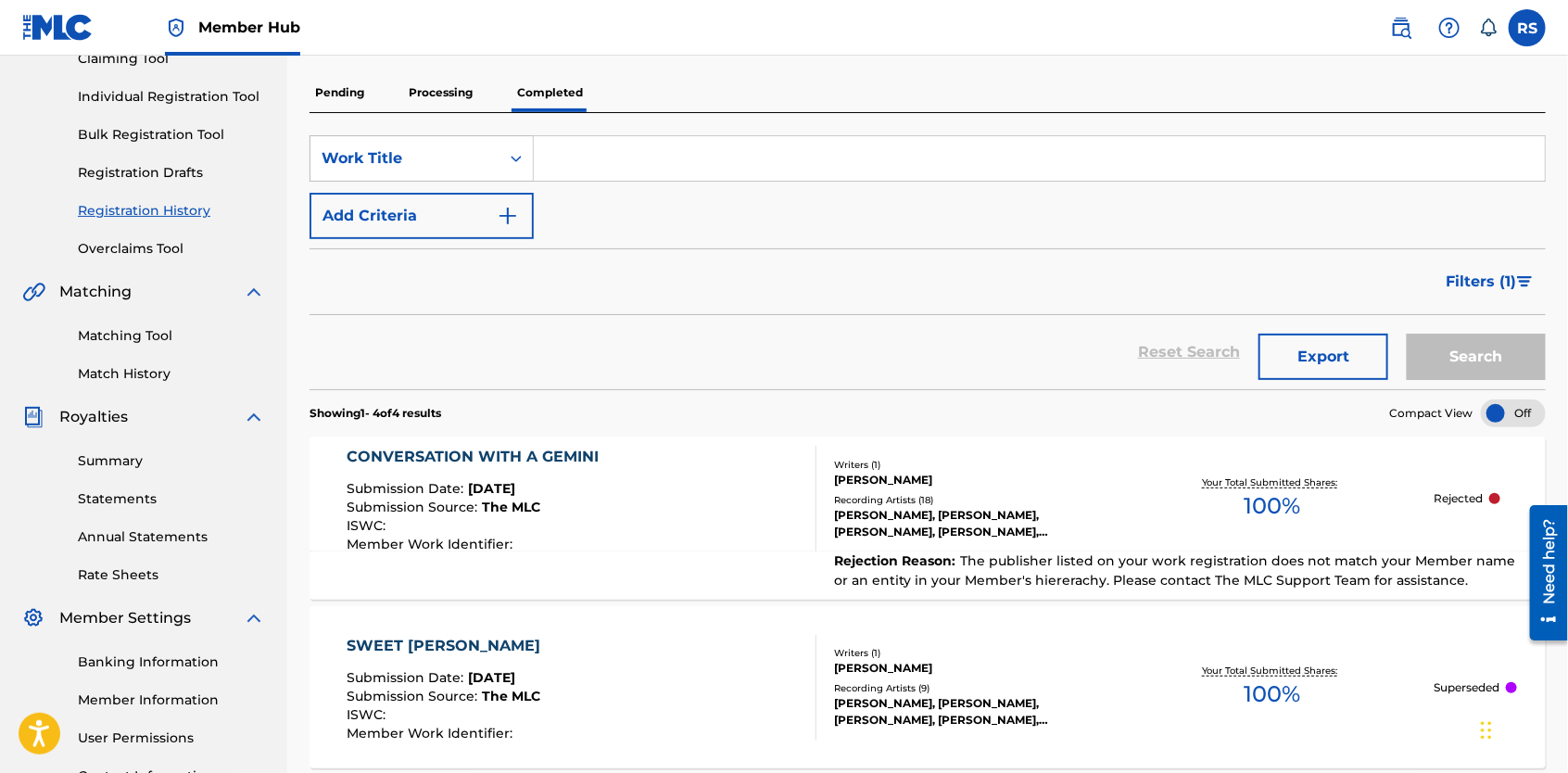
scroll to position [425, 0]
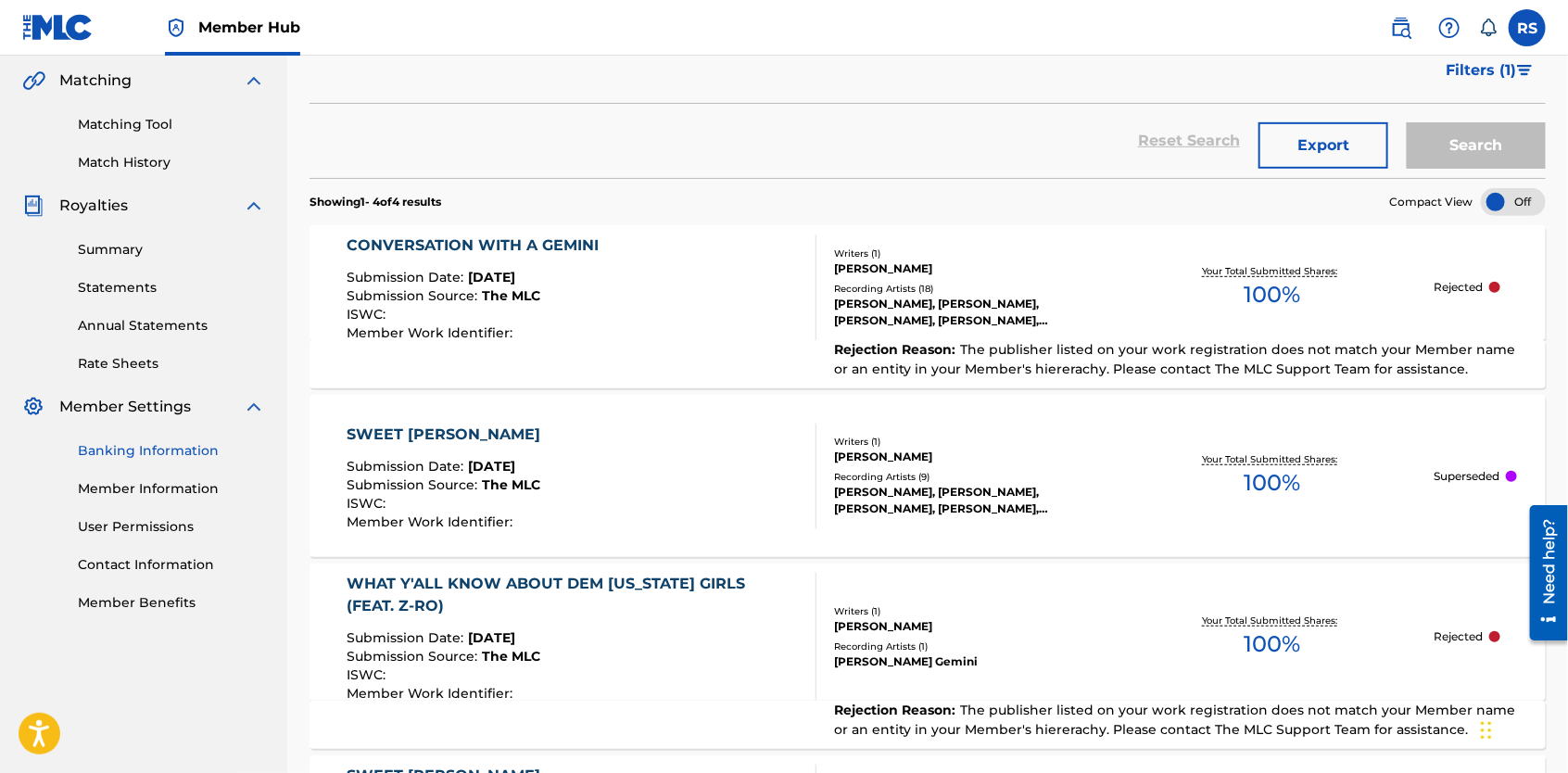
click at [129, 452] on link "Banking Information" at bounding box center [171, 451] width 188 height 20
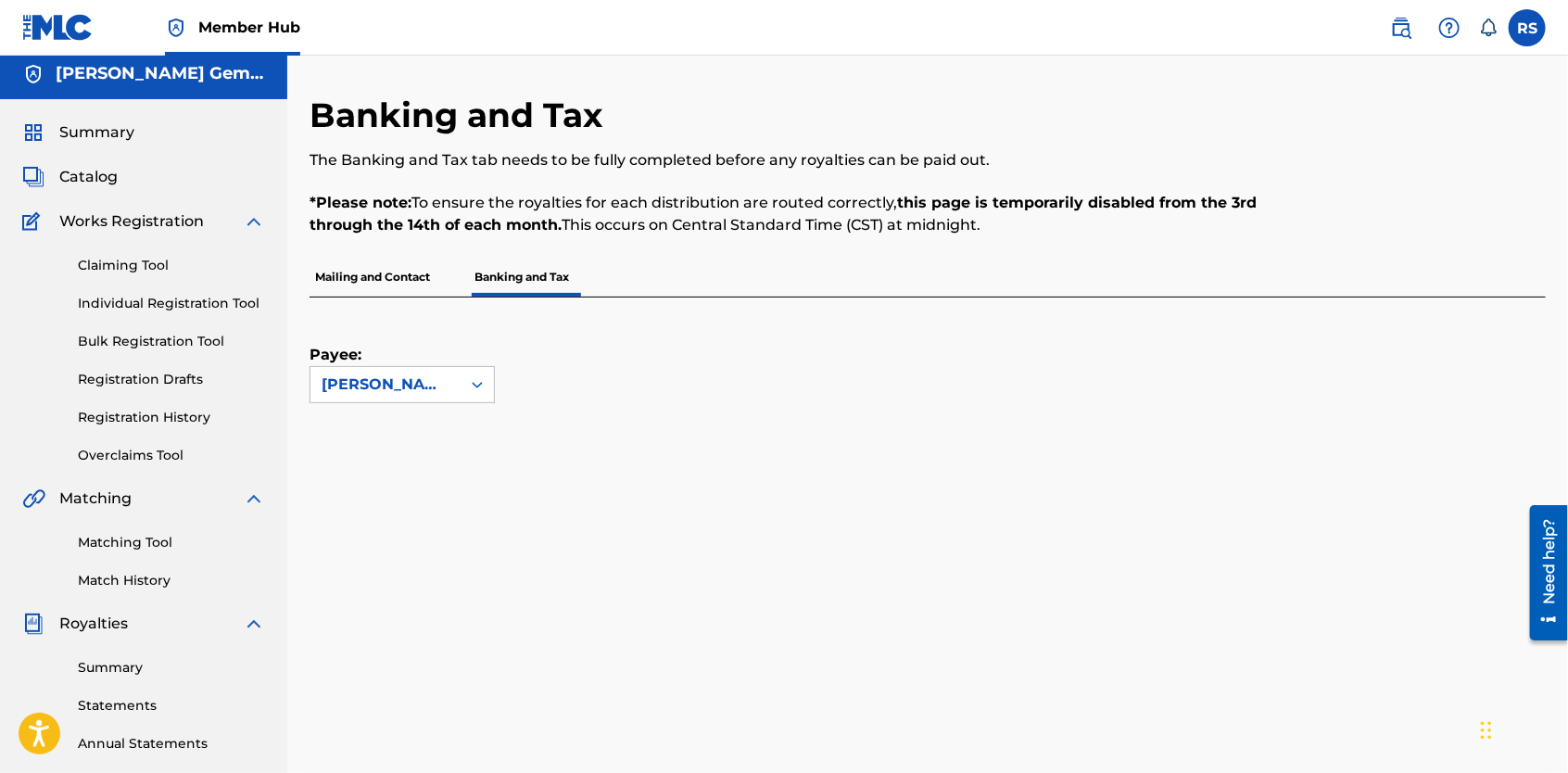
scroll to position [5, 0]
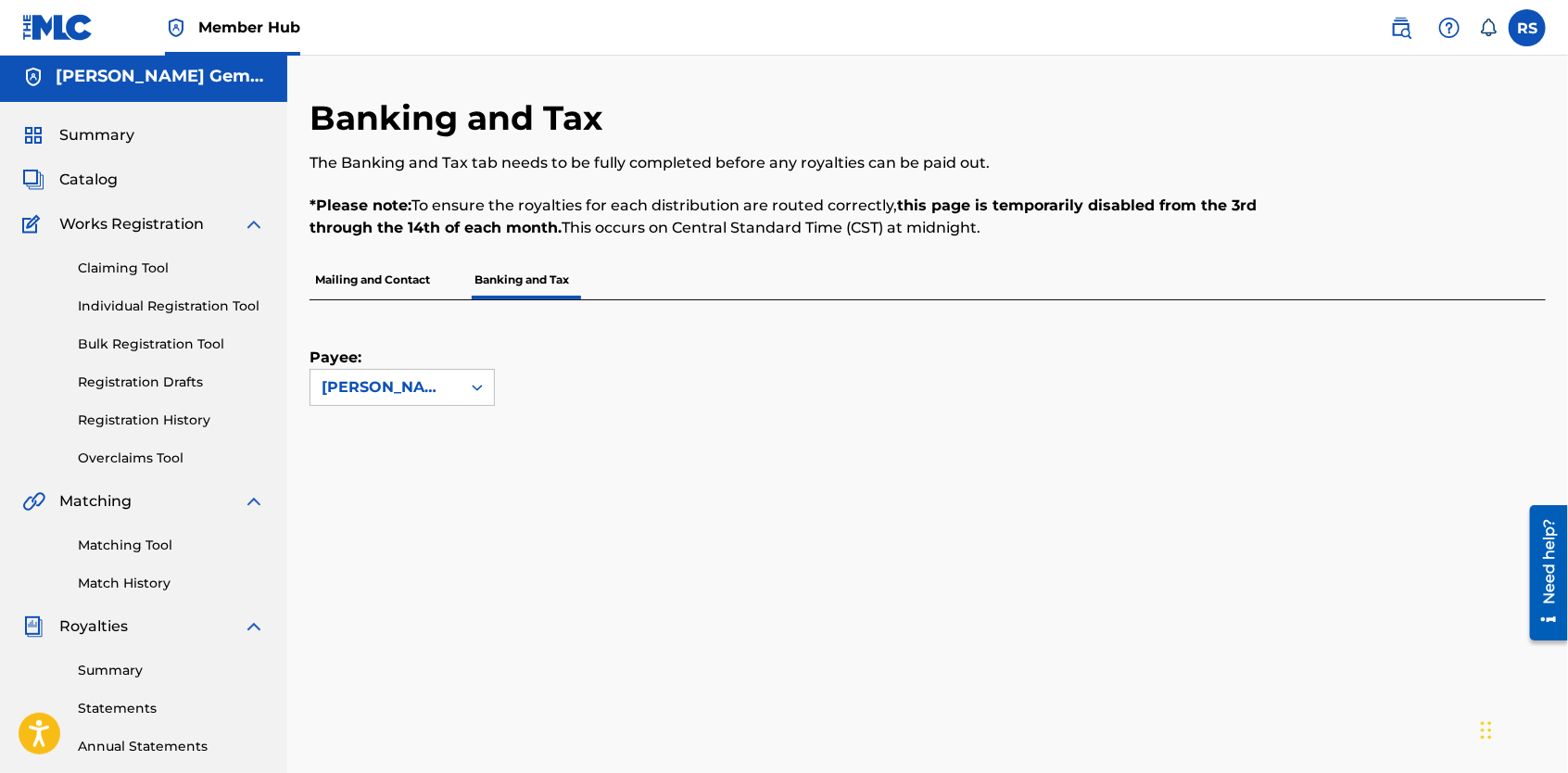
click at [154, 444] on div "Claiming Tool Individual Registration Tool Bulk Registration Tool Registration …" at bounding box center [143, 352] width 243 height 233
click at [151, 450] on link "Overclaims Tool" at bounding box center [171, 459] width 188 height 20
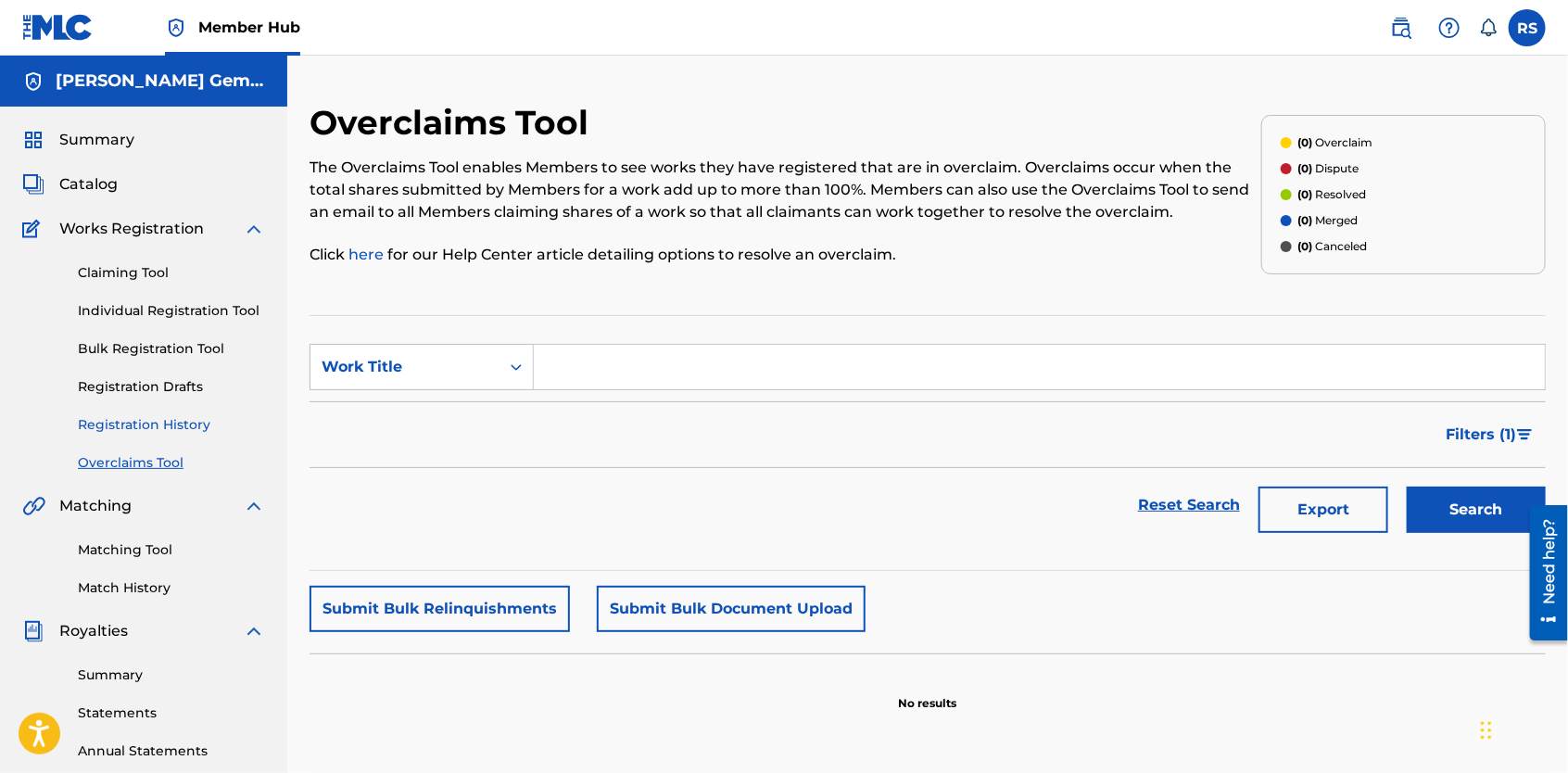
click at [129, 424] on link "Registration History" at bounding box center [171, 425] width 188 height 20
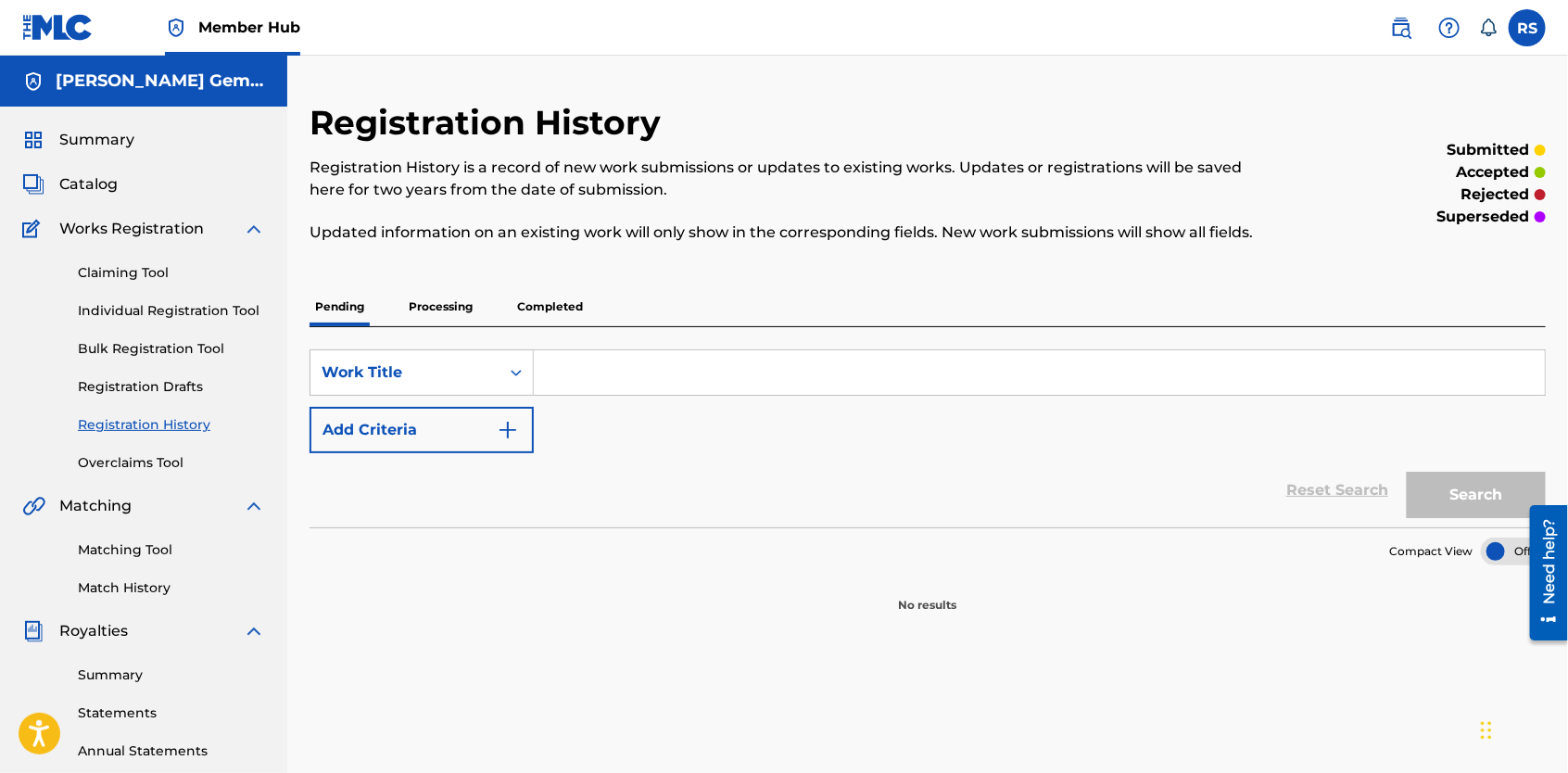
click at [534, 296] on p "Completed" at bounding box center [550, 306] width 77 height 39
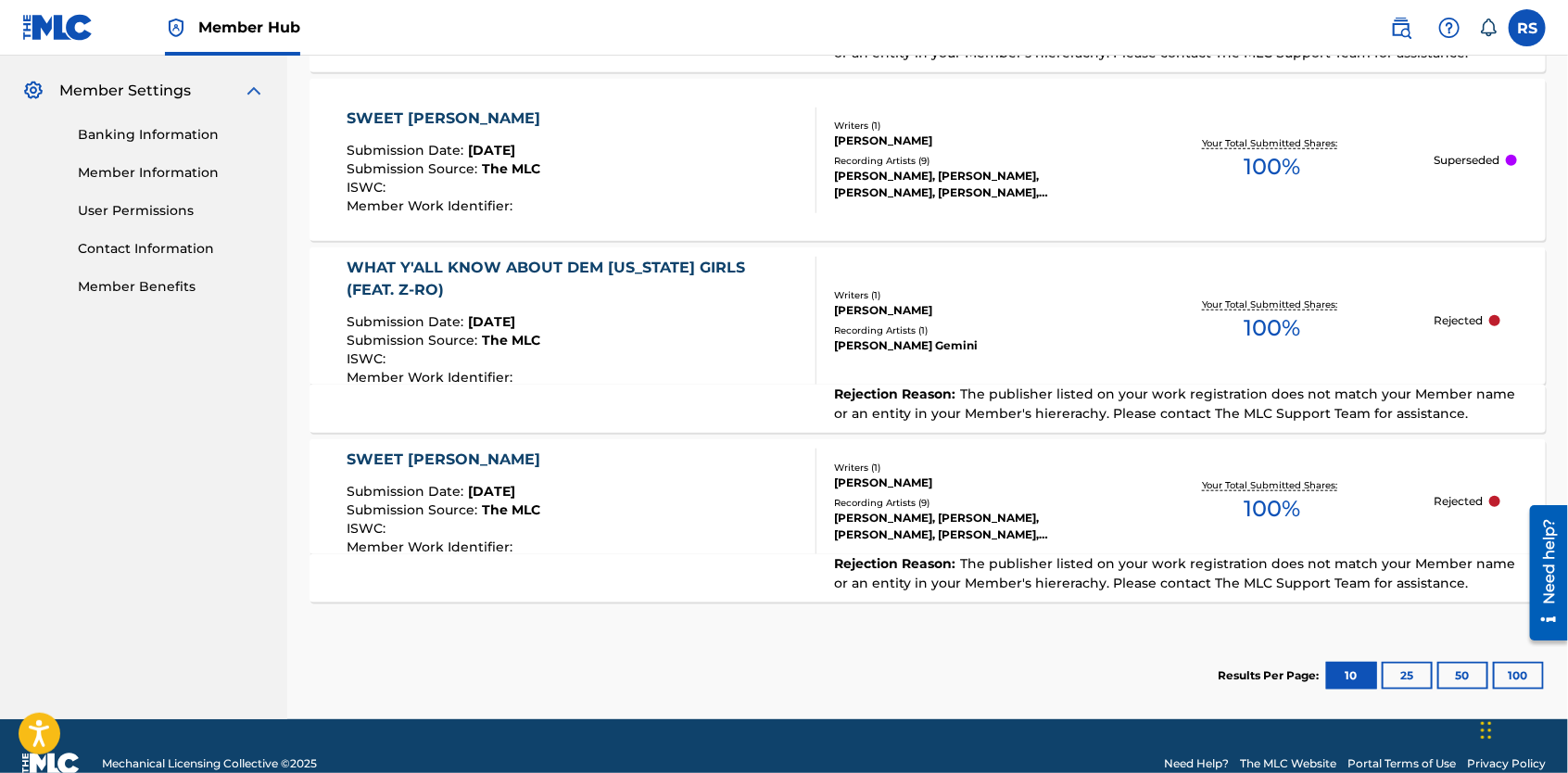
scroll to position [775, 0]
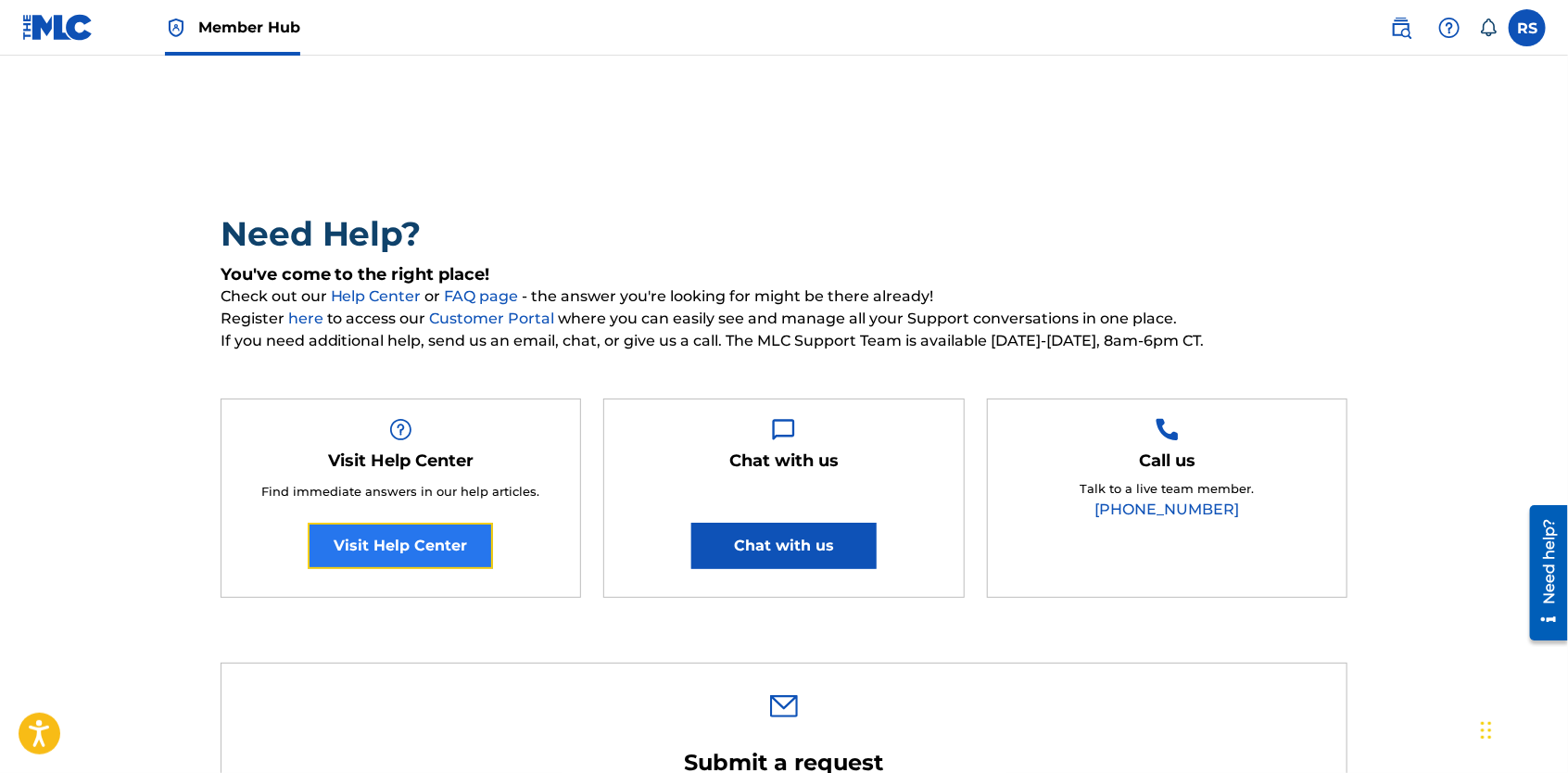
click at [354, 542] on link "Visit Help Center" at bounding box center [400, 545] width 186 height 46
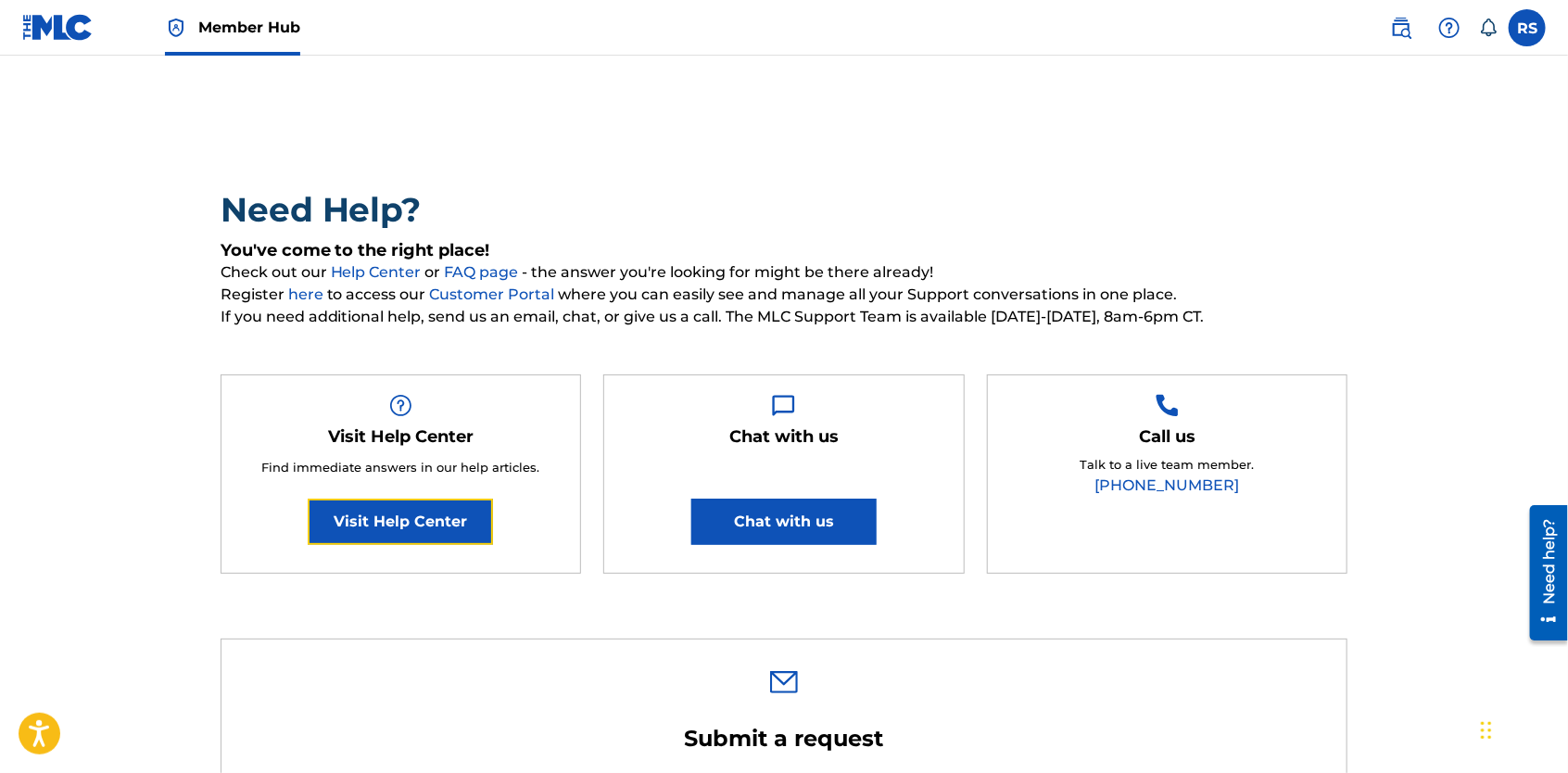
scroll to position [23, 0]
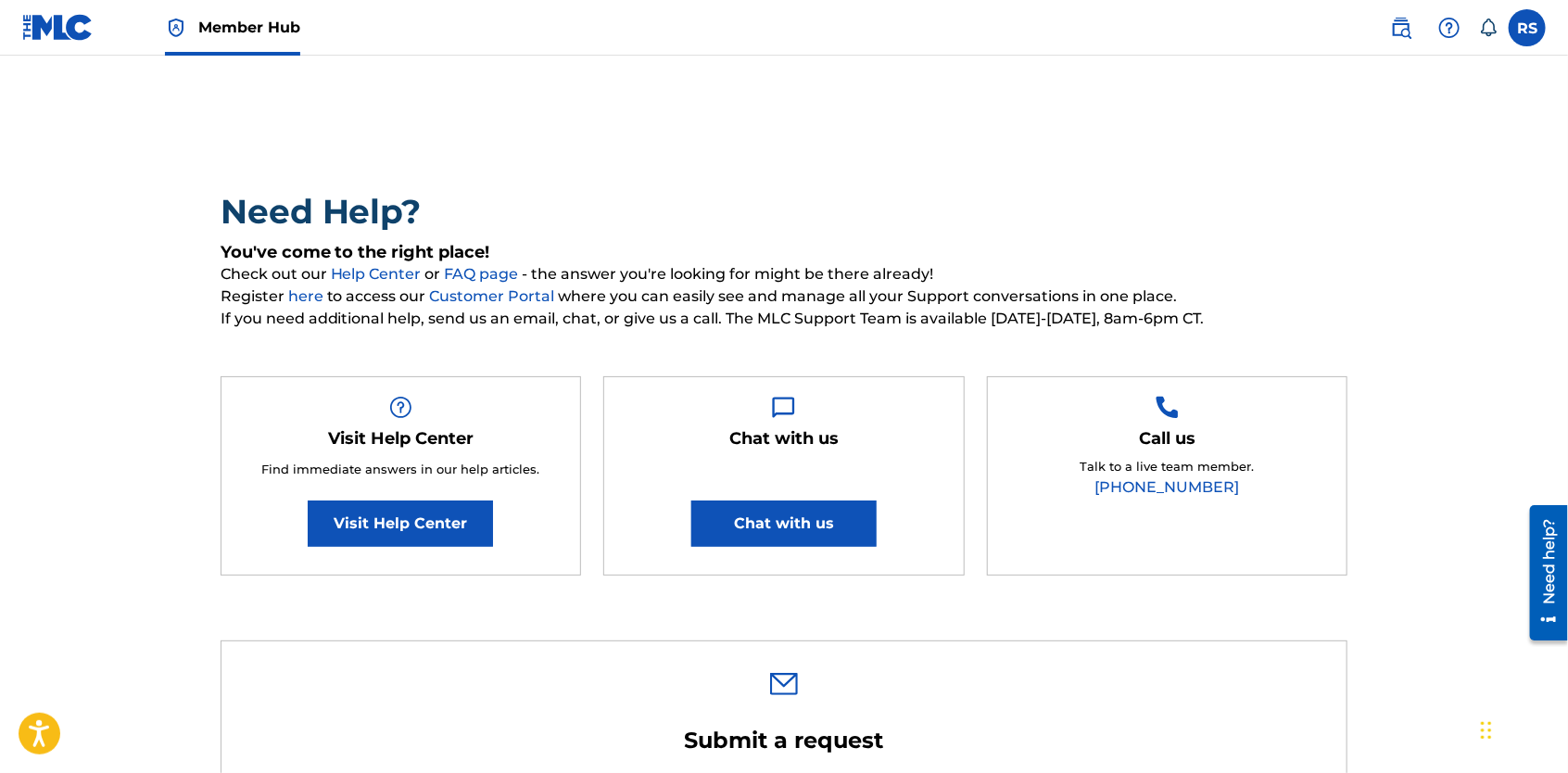
click at [1137, 489] on link "(615) 488-3653" at bounding box center [1167, 487] width 144 height 18
